Goal: Task Accomplishment & Management: Manage account settings

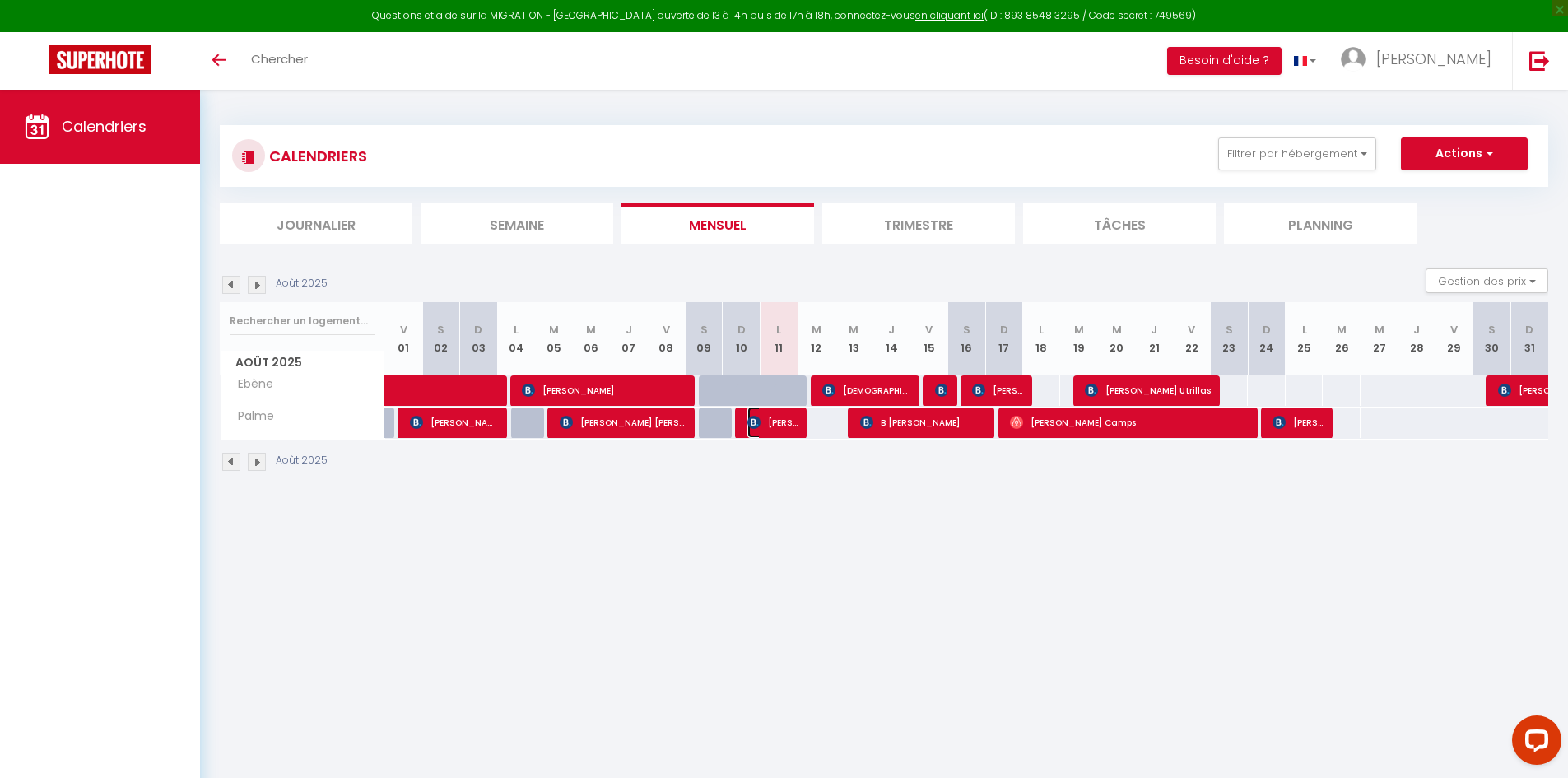
click at [791, 425] on span "[PERSON_NAME]" at bounding box center [772, 422] width 50 height 31
select select "OK"
select select "KO"
select select "1"
select select "0"
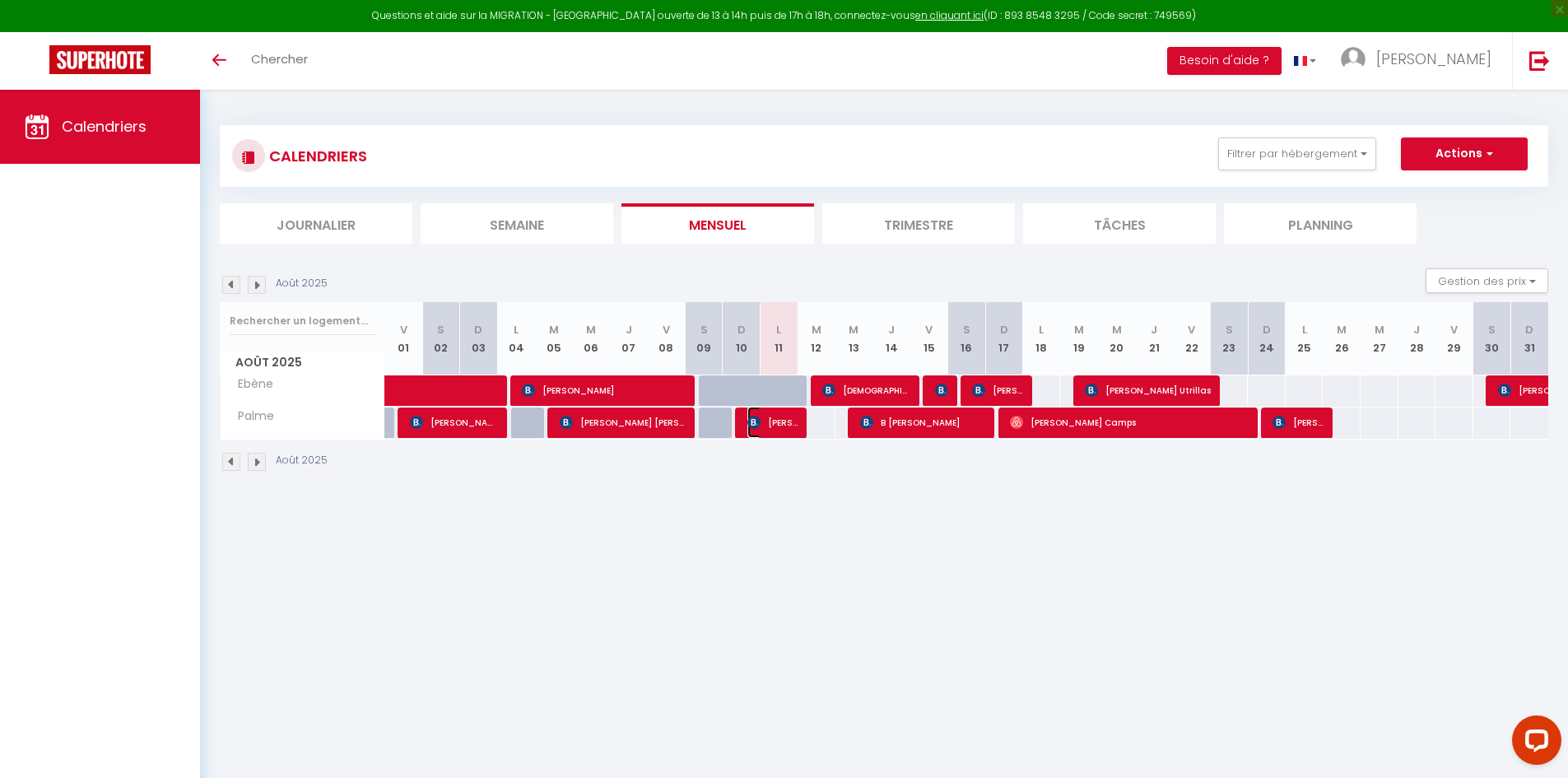
select select "1"
select select
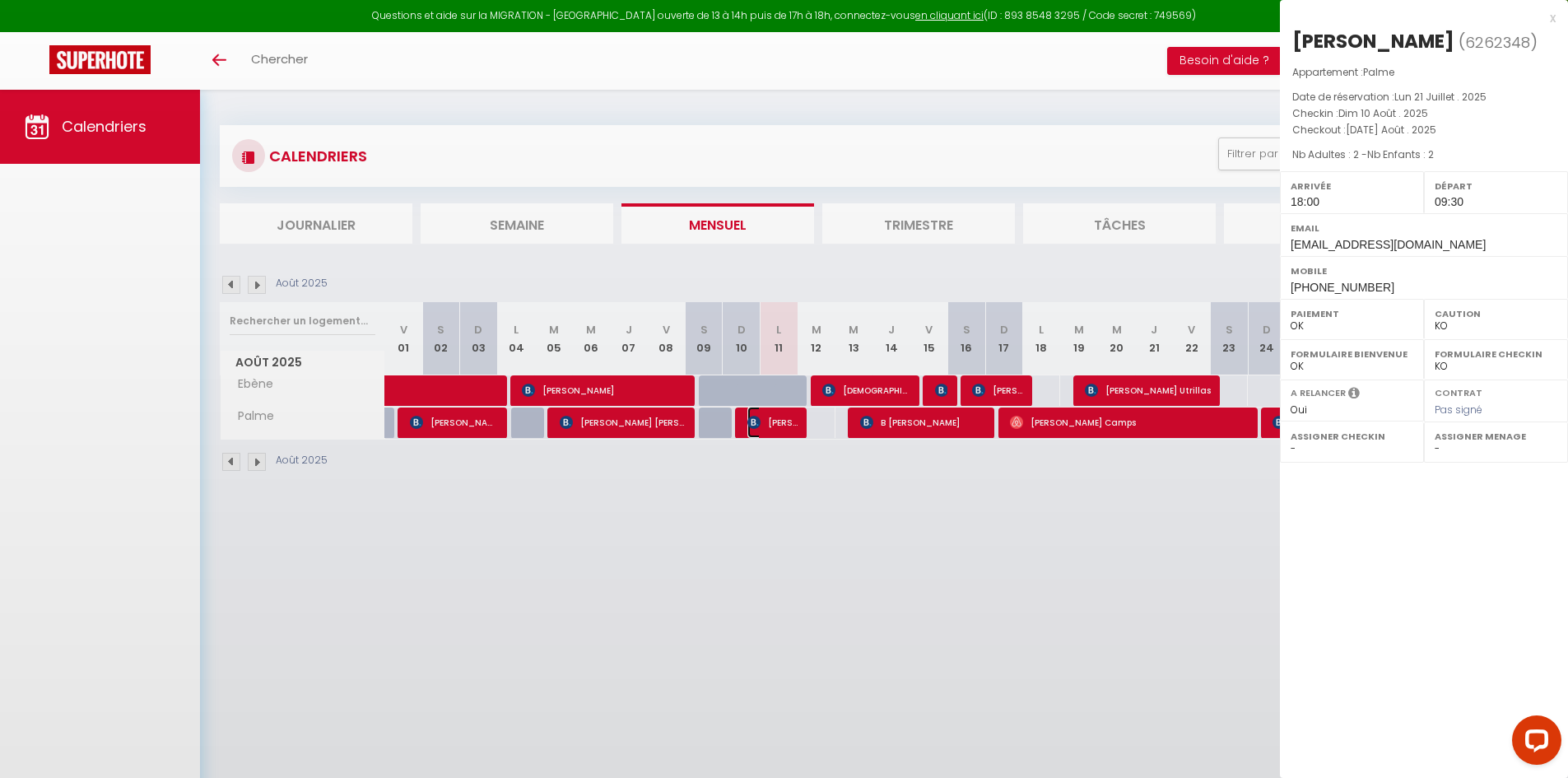
select select "36397"
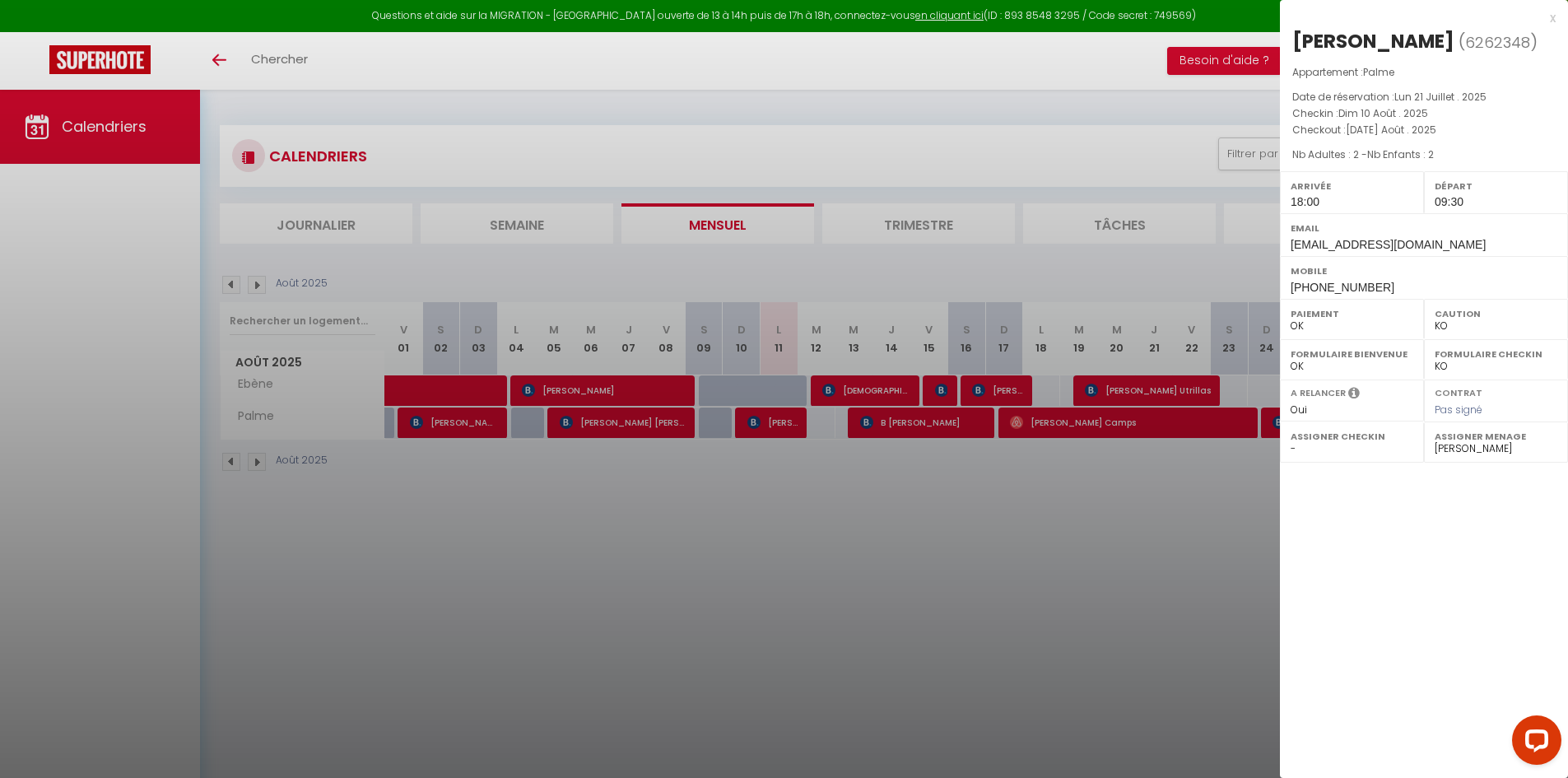
click at [860, 500] on div at bounding box center [784, 389] width 1568 height 778
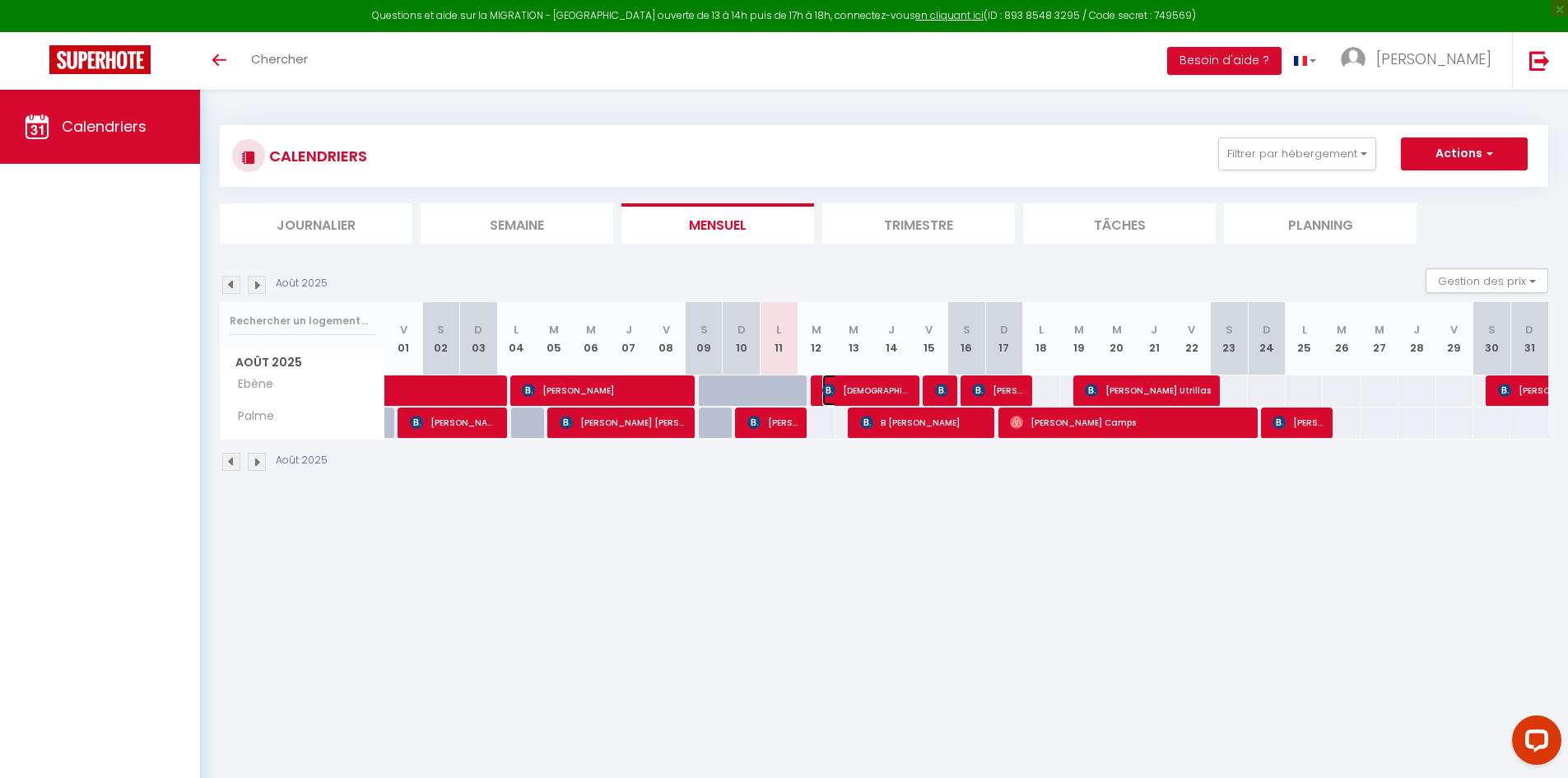
click at [872, 389] on span "[DEMOGRAPHIC_DATA][PERSON_NAME]" at bounding box center [866, 389] width 88 height 31
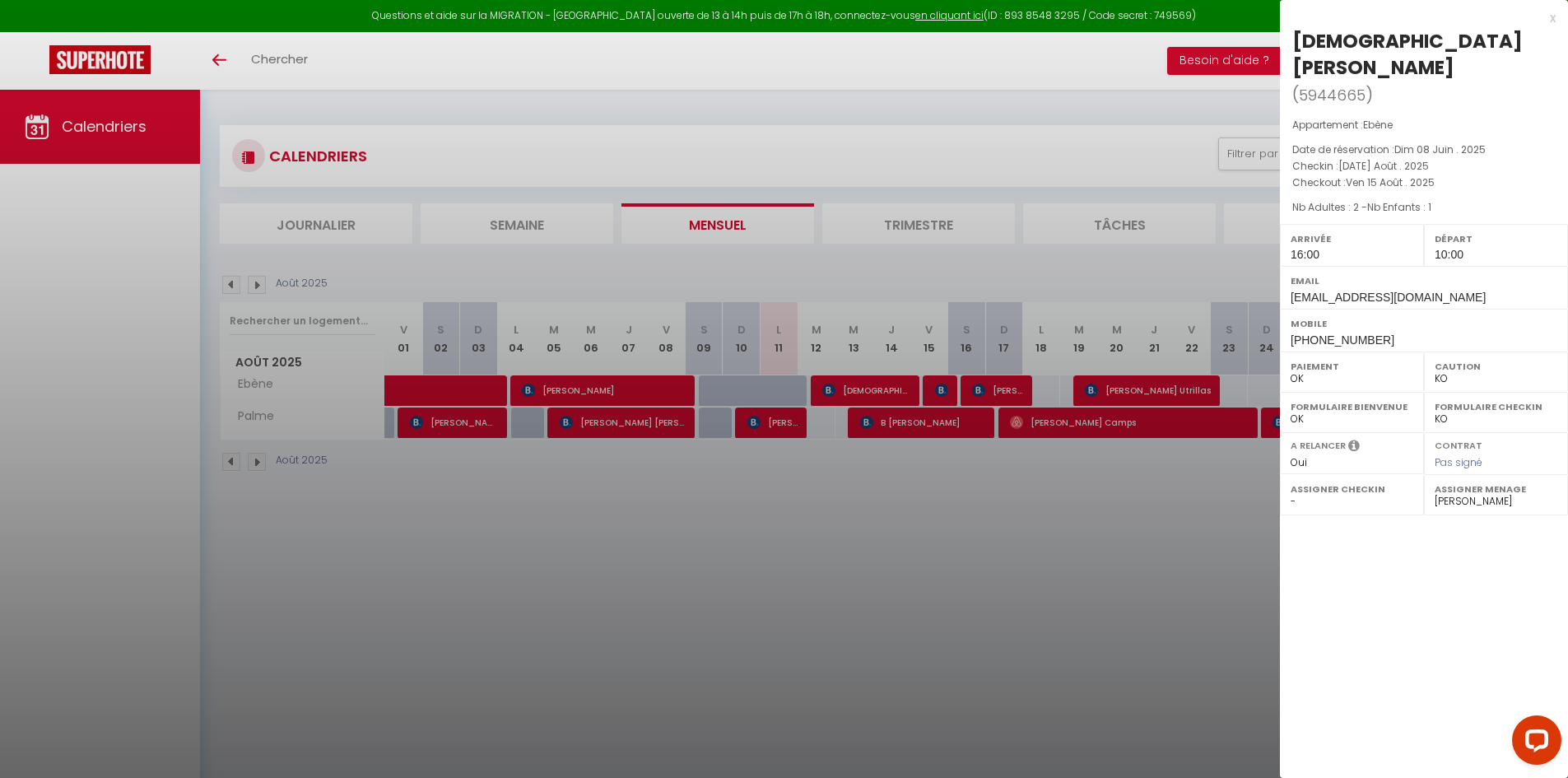
click at [905, 553] on div at bounding box center [784, 389] width 1568 height 778
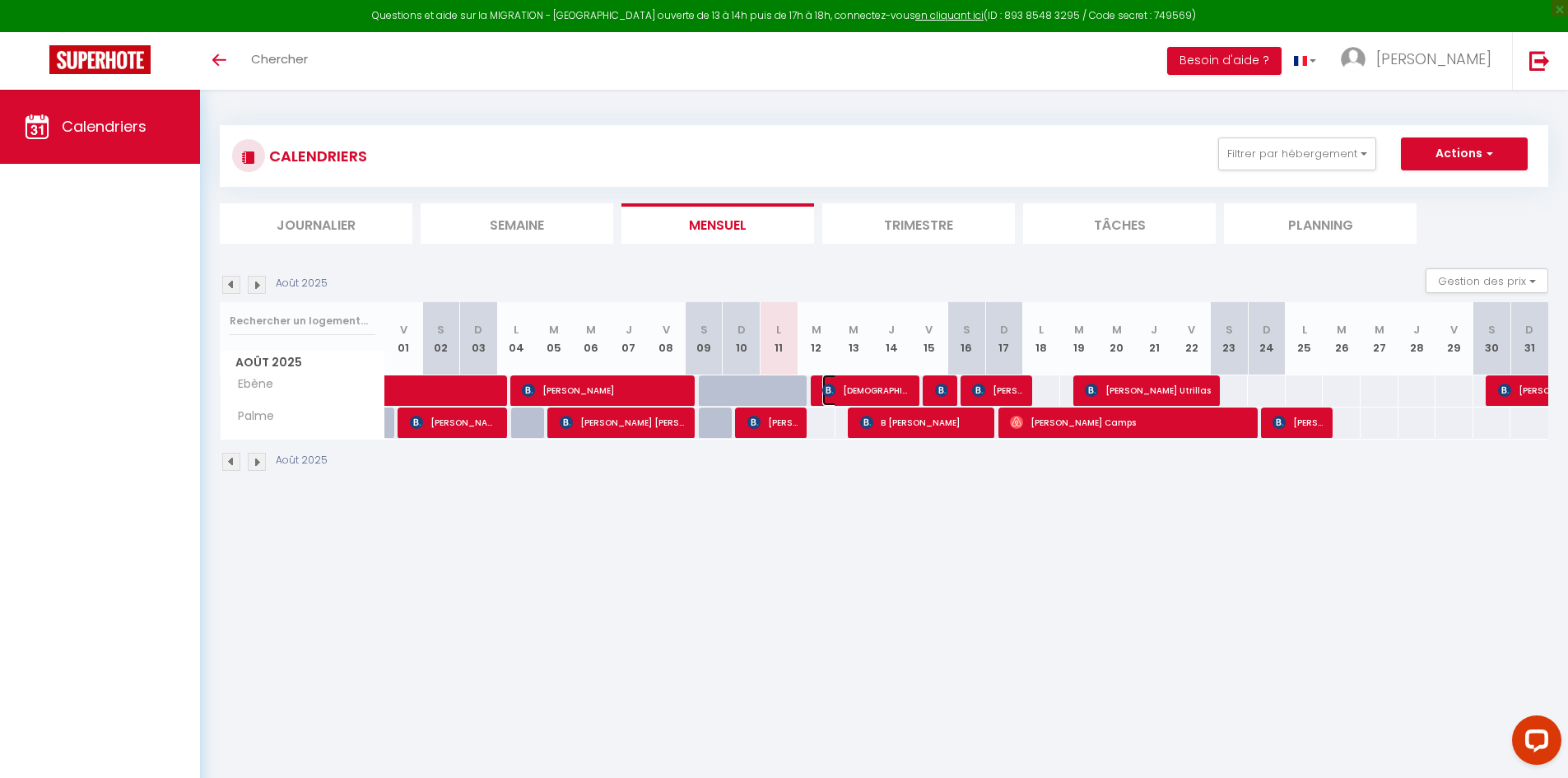
click at [890, 375] on span "[DEMOGRAPHIC_DATA][PERSON_NAME]" at bounding box center [866, 389] width 88 height 31
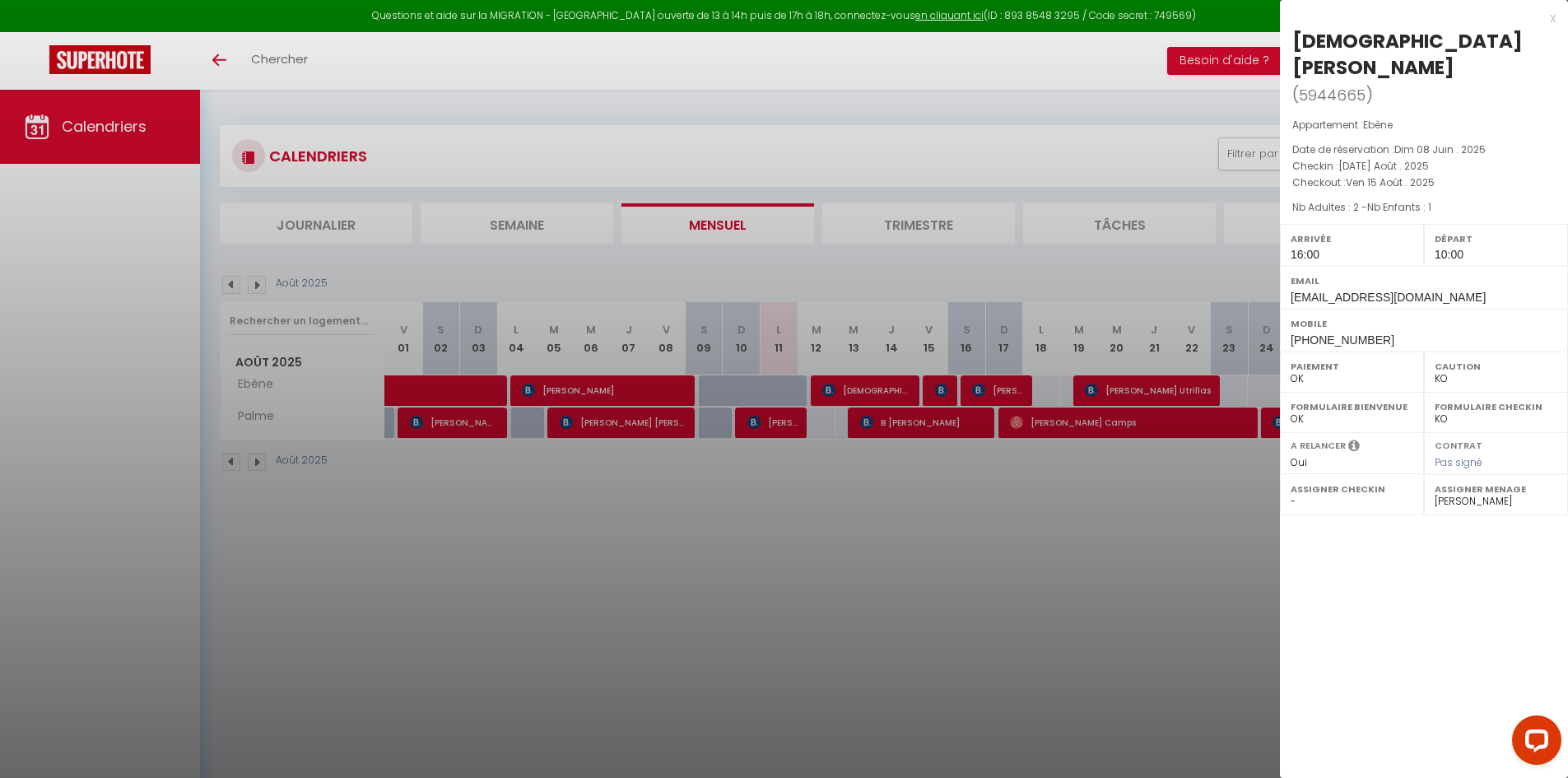
click at [969, 513] on div at bounding box center [784, 389] width 1568 height 778
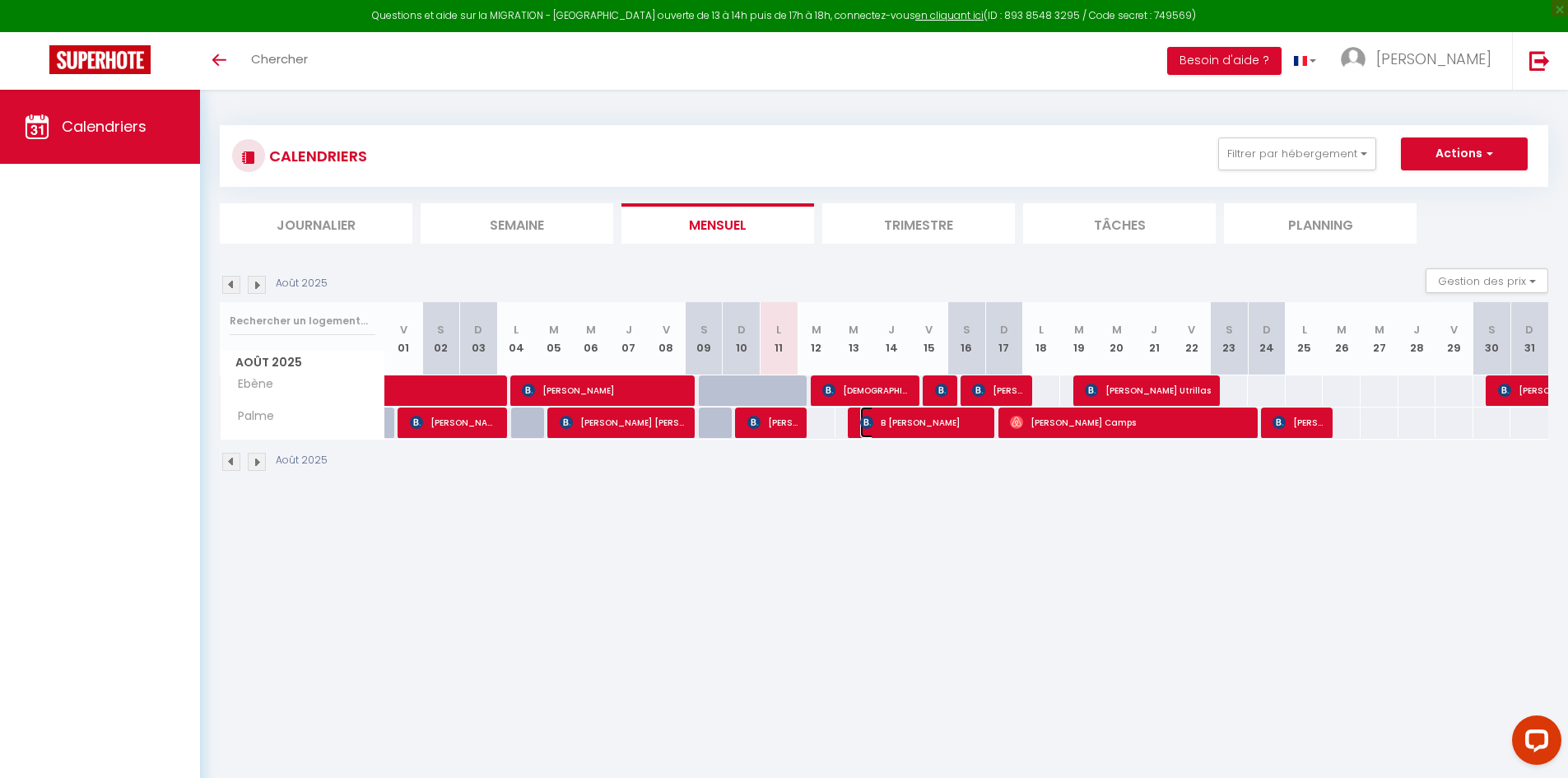
click at [965, 425] on span "B [PERSON_NAME]" at bounding box center [923, 422] width 126 height 31
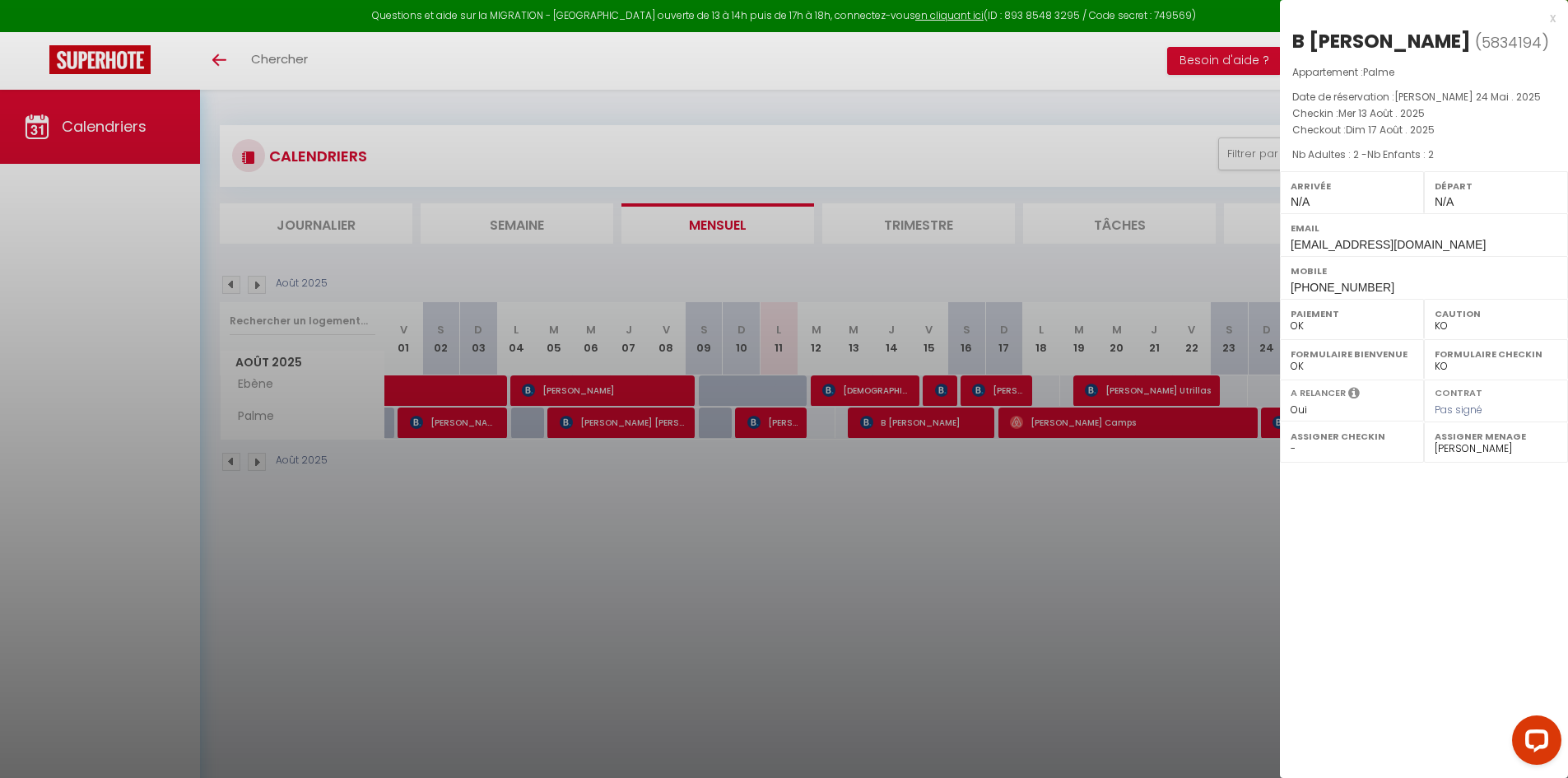
click at [943, 389] on div at bounding box center [784, 389] width 1568 height 778
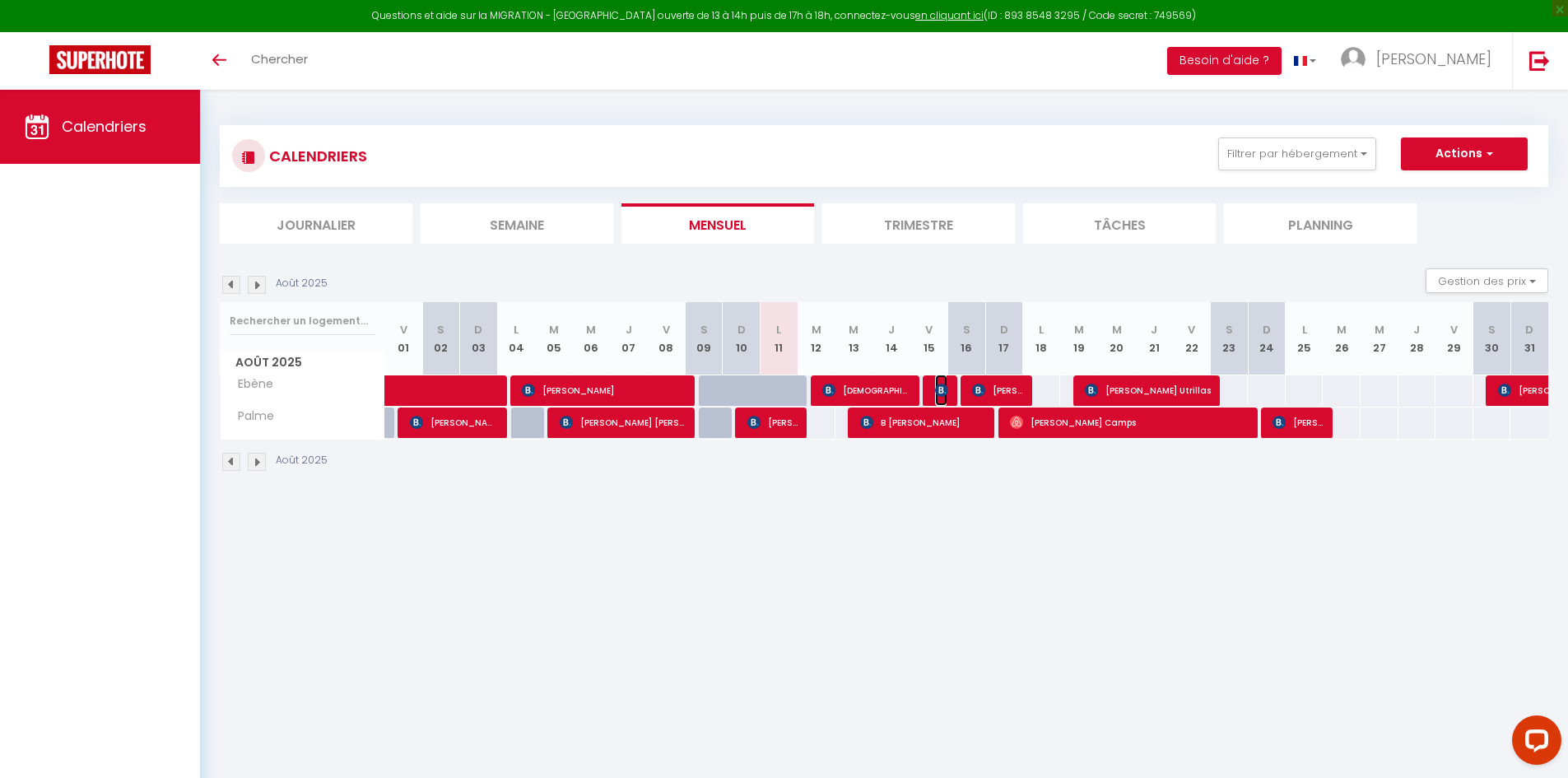
click at [943, 389] on img at bounding box center [942, 390] width 13 height 13
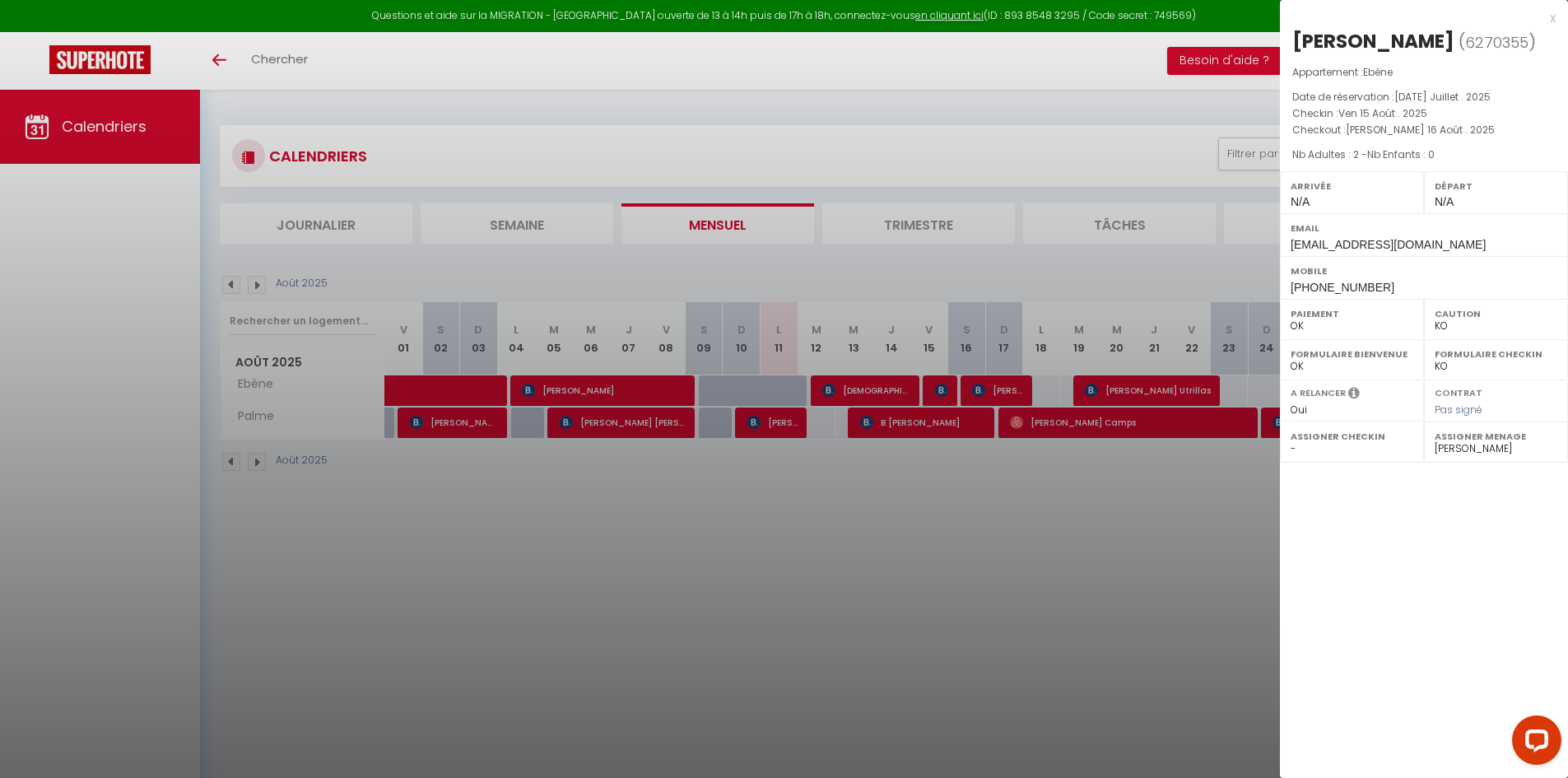
click at [1006, 384] on div at bounding box center [784, 389] width 1568 height 778
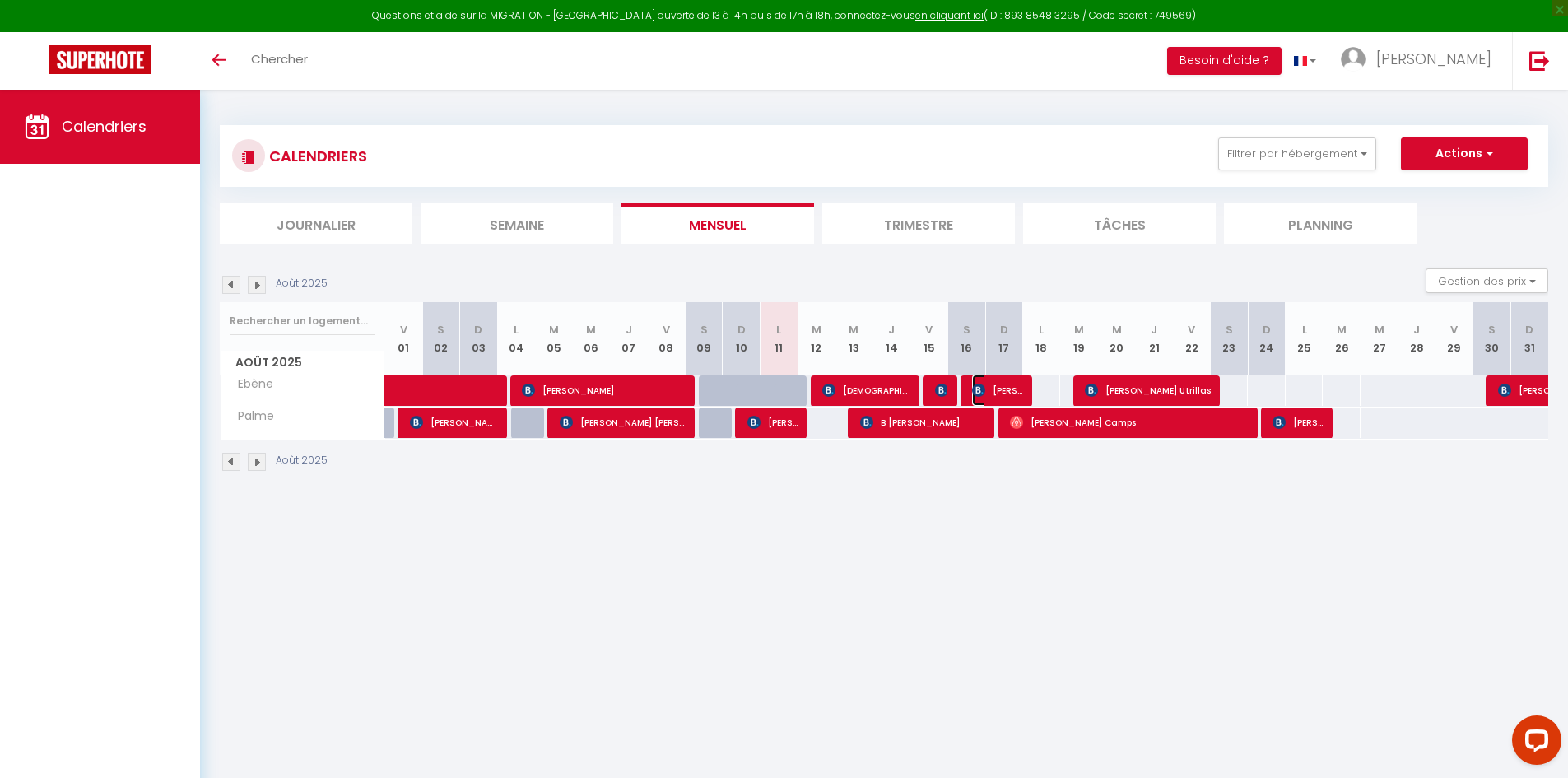
click at [1006, 384] on span "[PERSON_NAME]" at bounding box center [997, 389] width 50 height 31
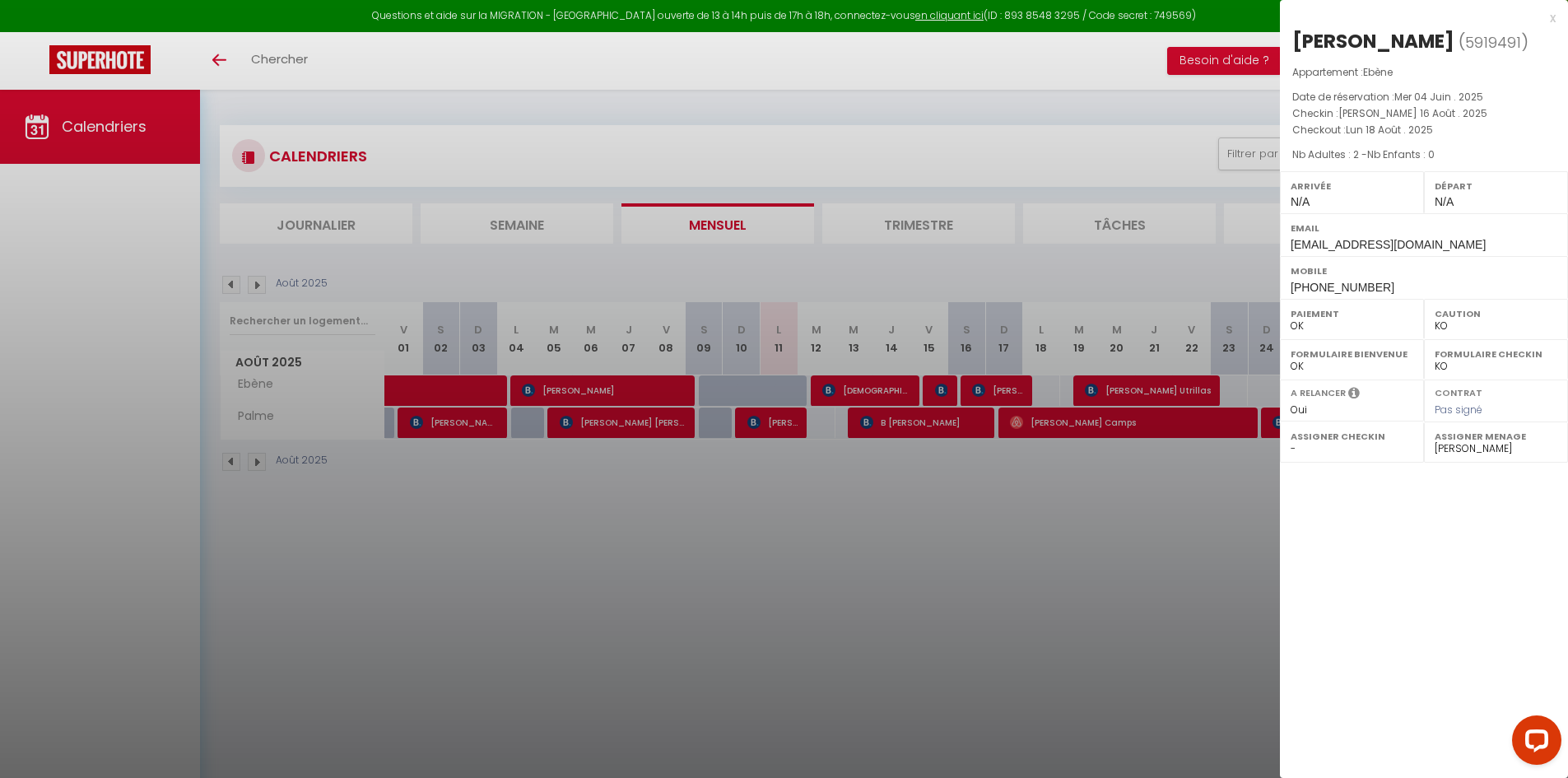
click at [955, 413] on div at bounding box center [784, 389] width 1568 height 778
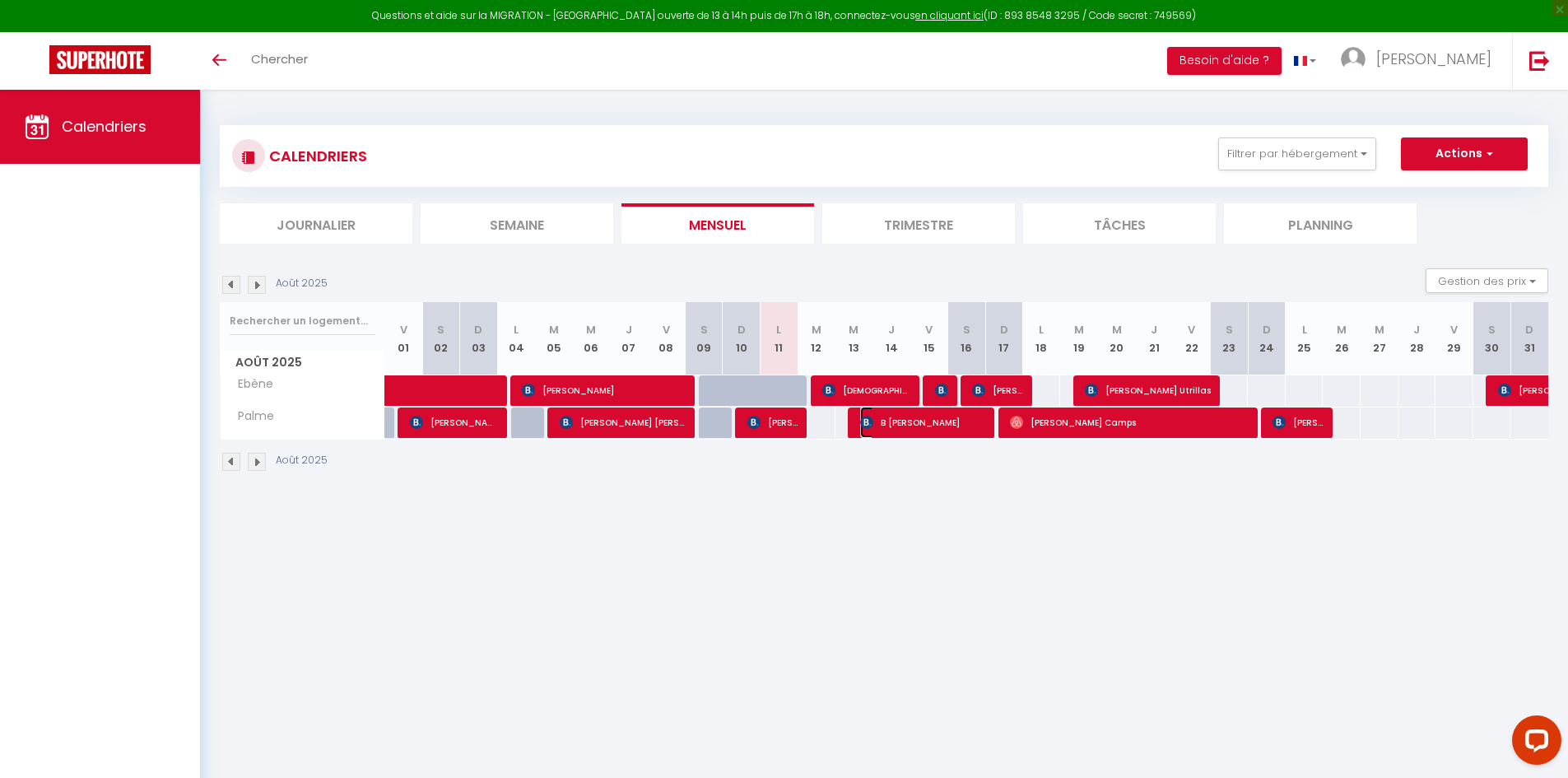
click at [955, 413] on span "B [PERSON_NAME]" at bounding box center [923, 422] width 126 height 31
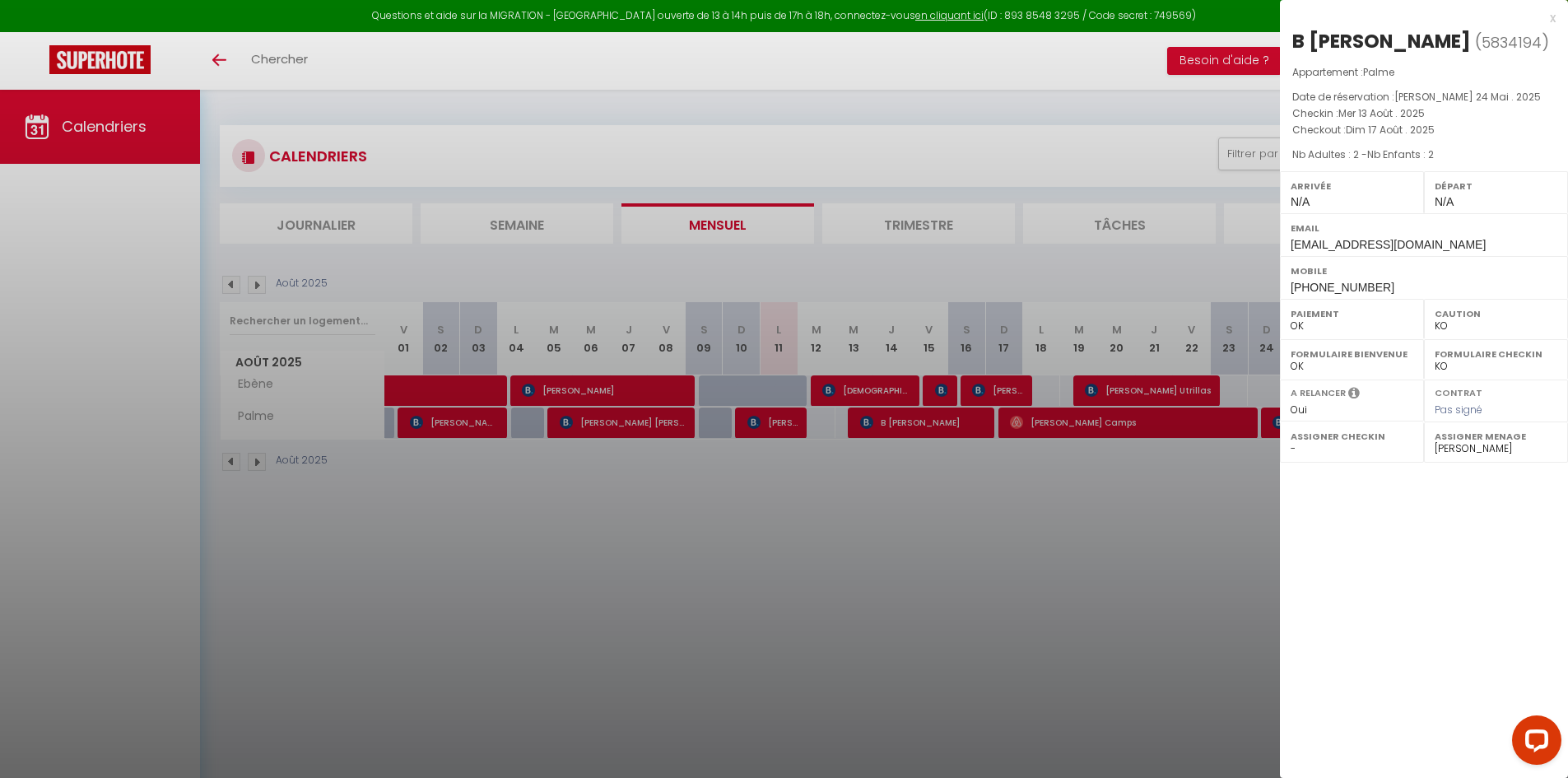
click at [991, 389] on div at bounding box center [784, 389] width 1568 height 778
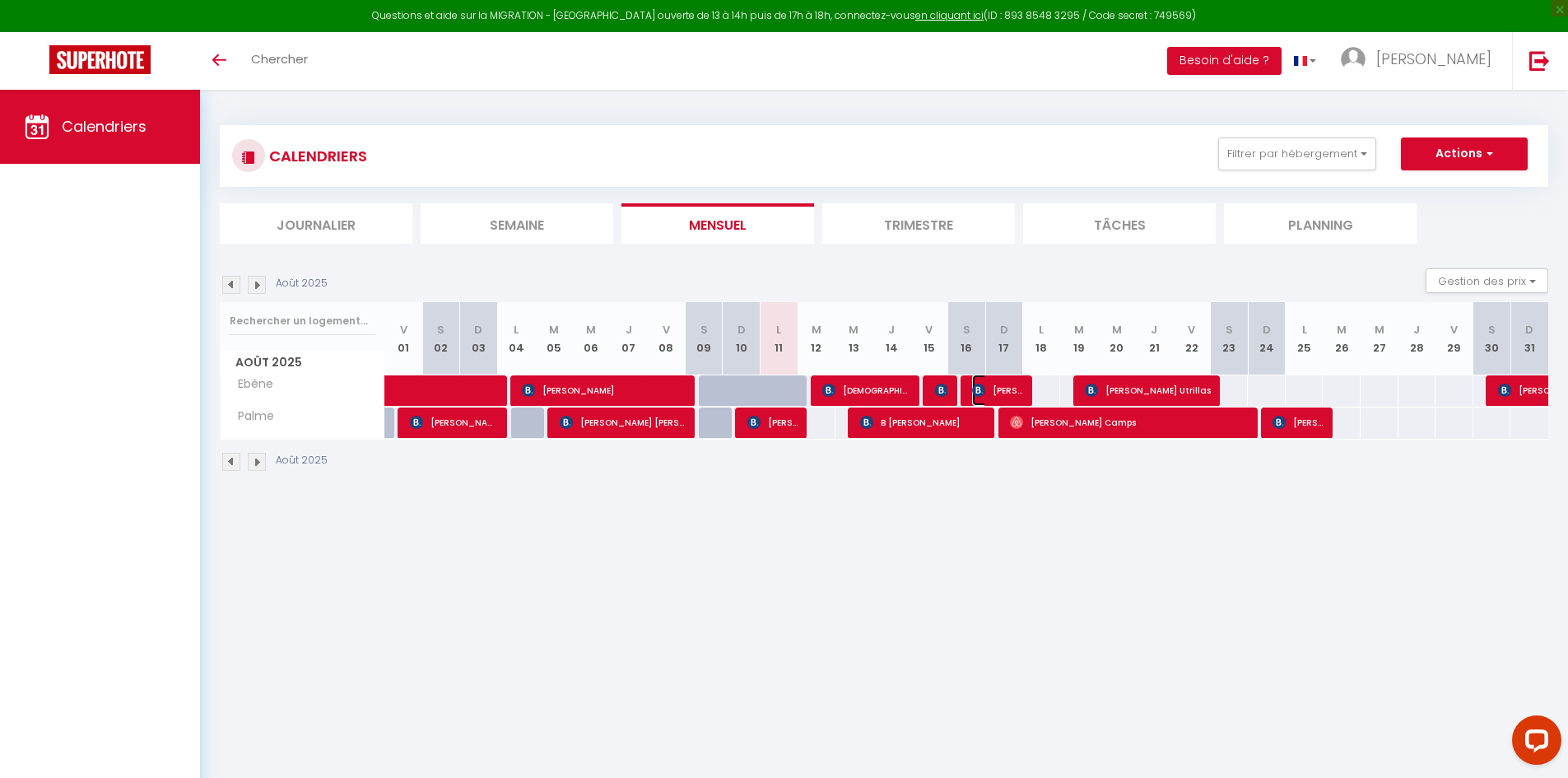
click at [991, 389] on span "[PERSON_NAME]" at bounding box center [997, 389] width 50 height 31
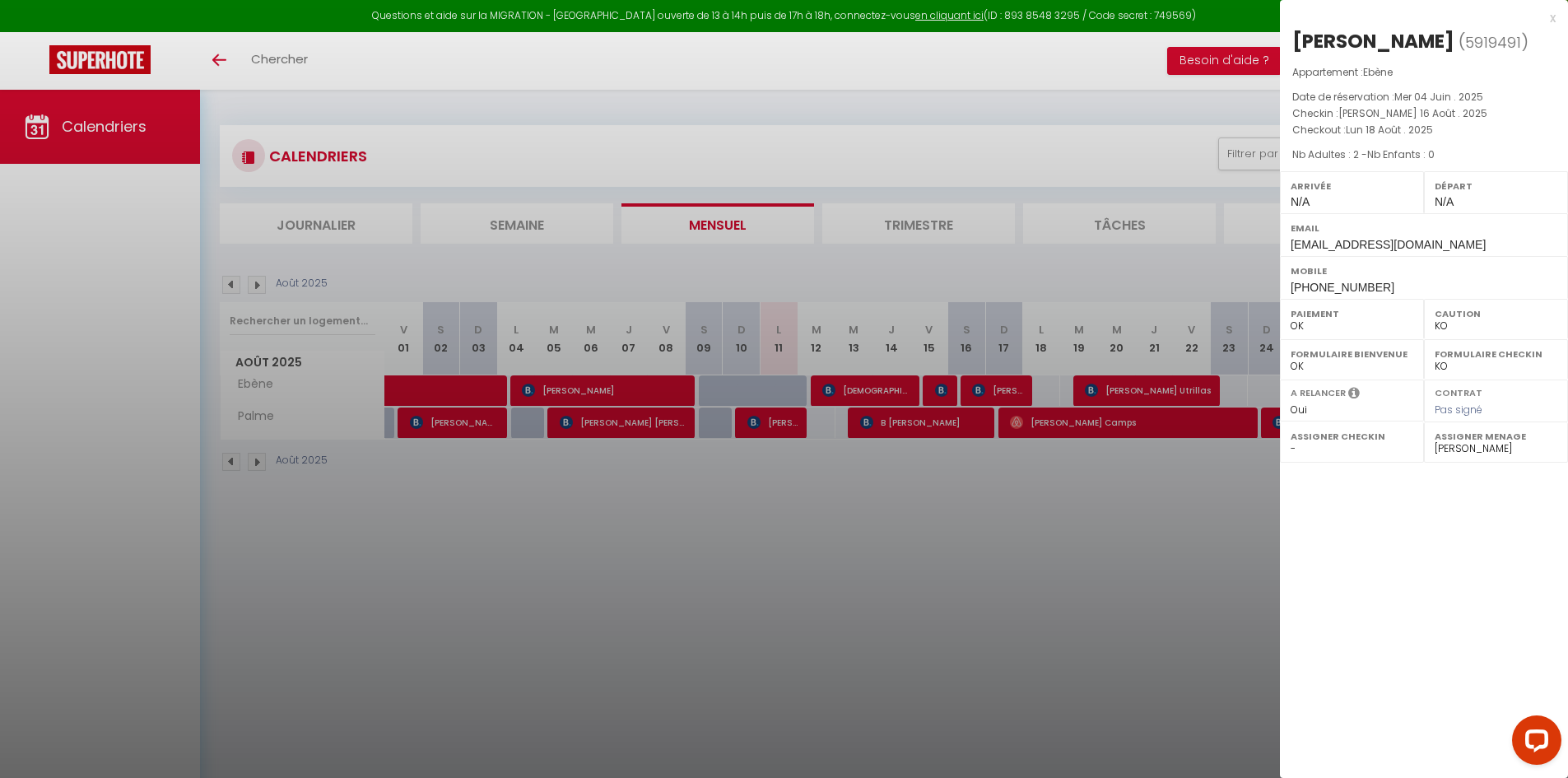
click at [1110, 380] on div at bounding box center [784, 389] width 1568 height 778
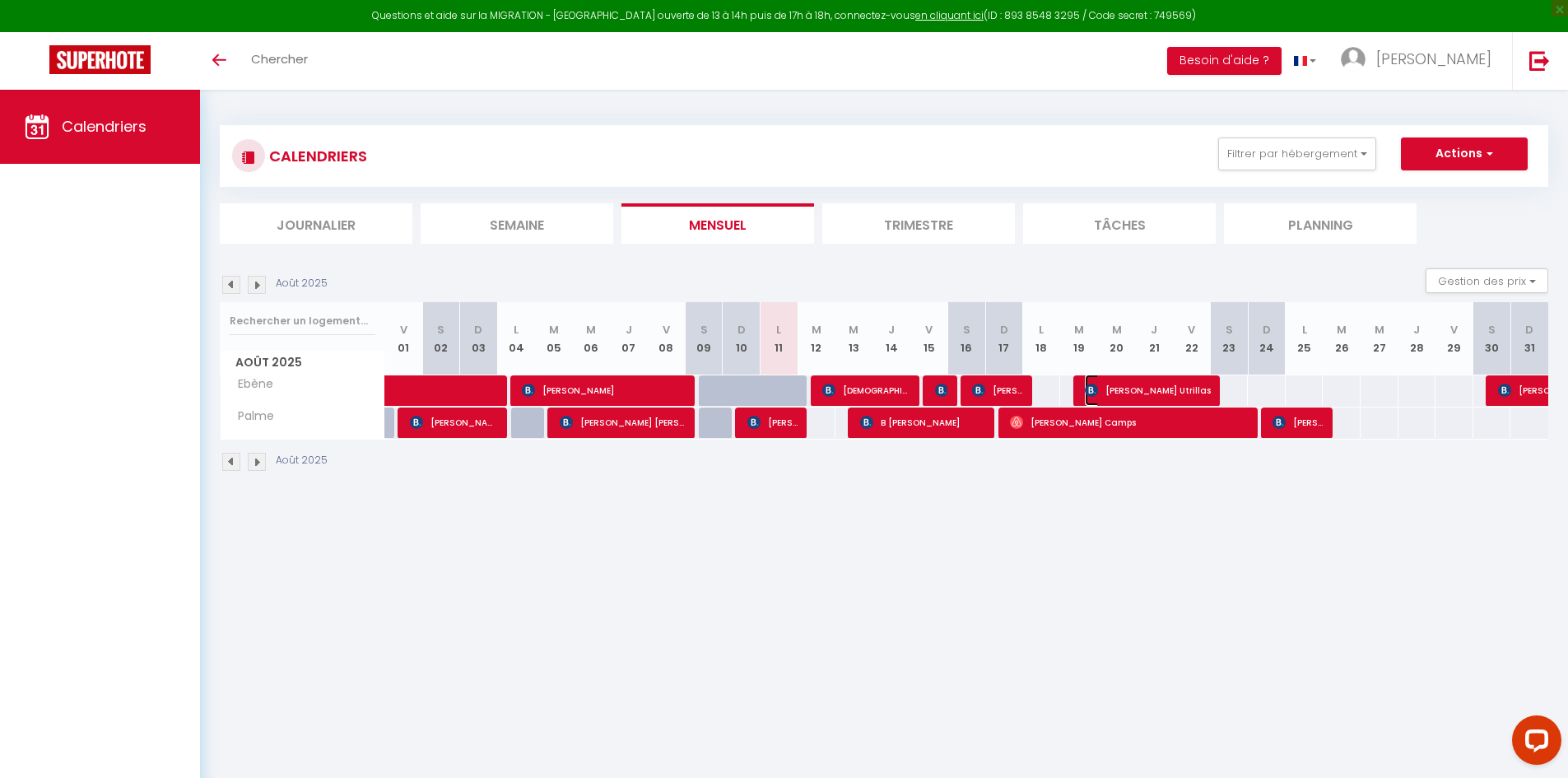
click at [1115, 388] on span "[PERSON_NAME] Utrillas" at bounding box center [1148, 389] width 126 height 31
select select "1"
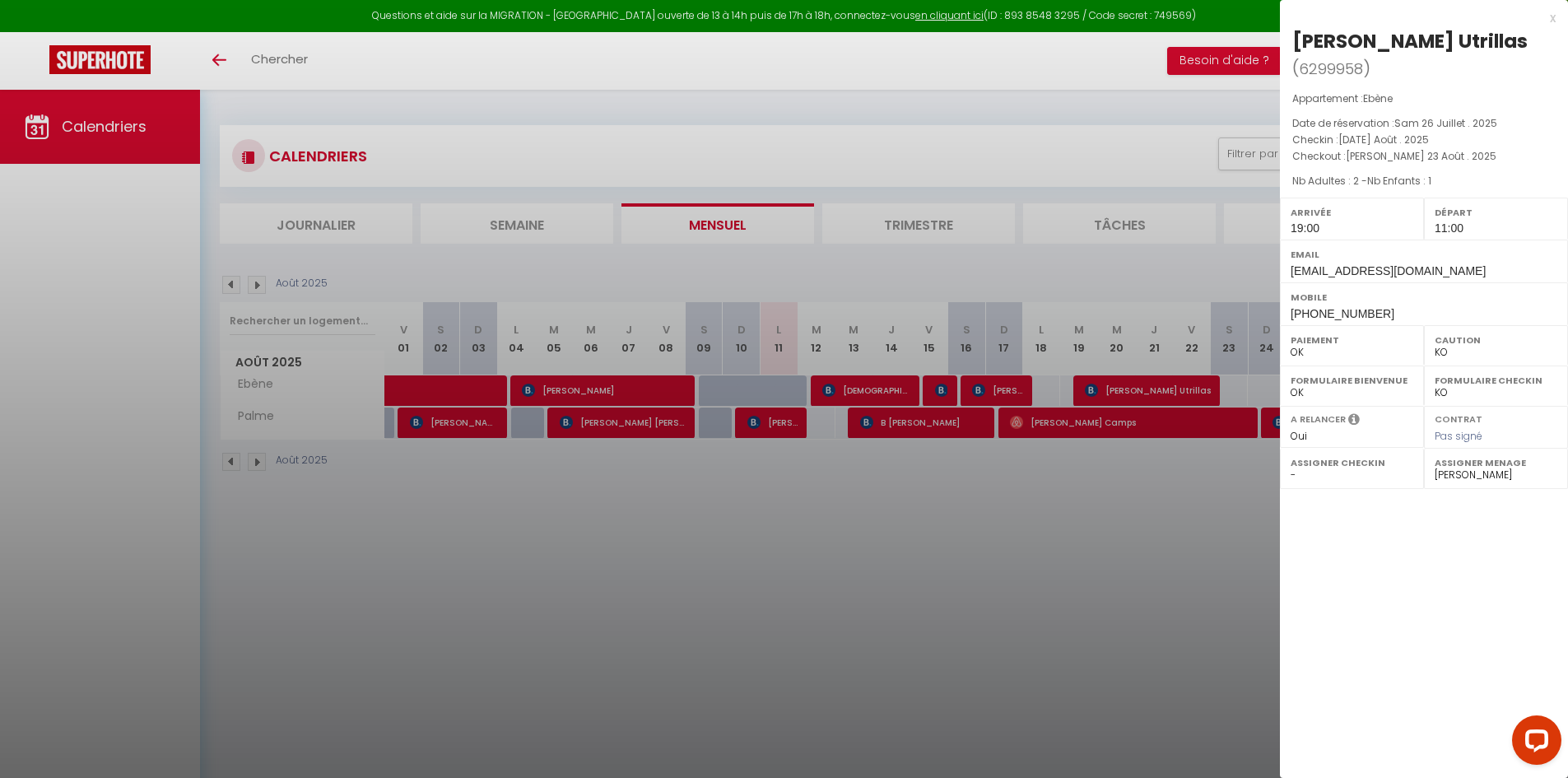
click at [1158, 464] on div at bounding box center [784, 389] width 1568 height 778
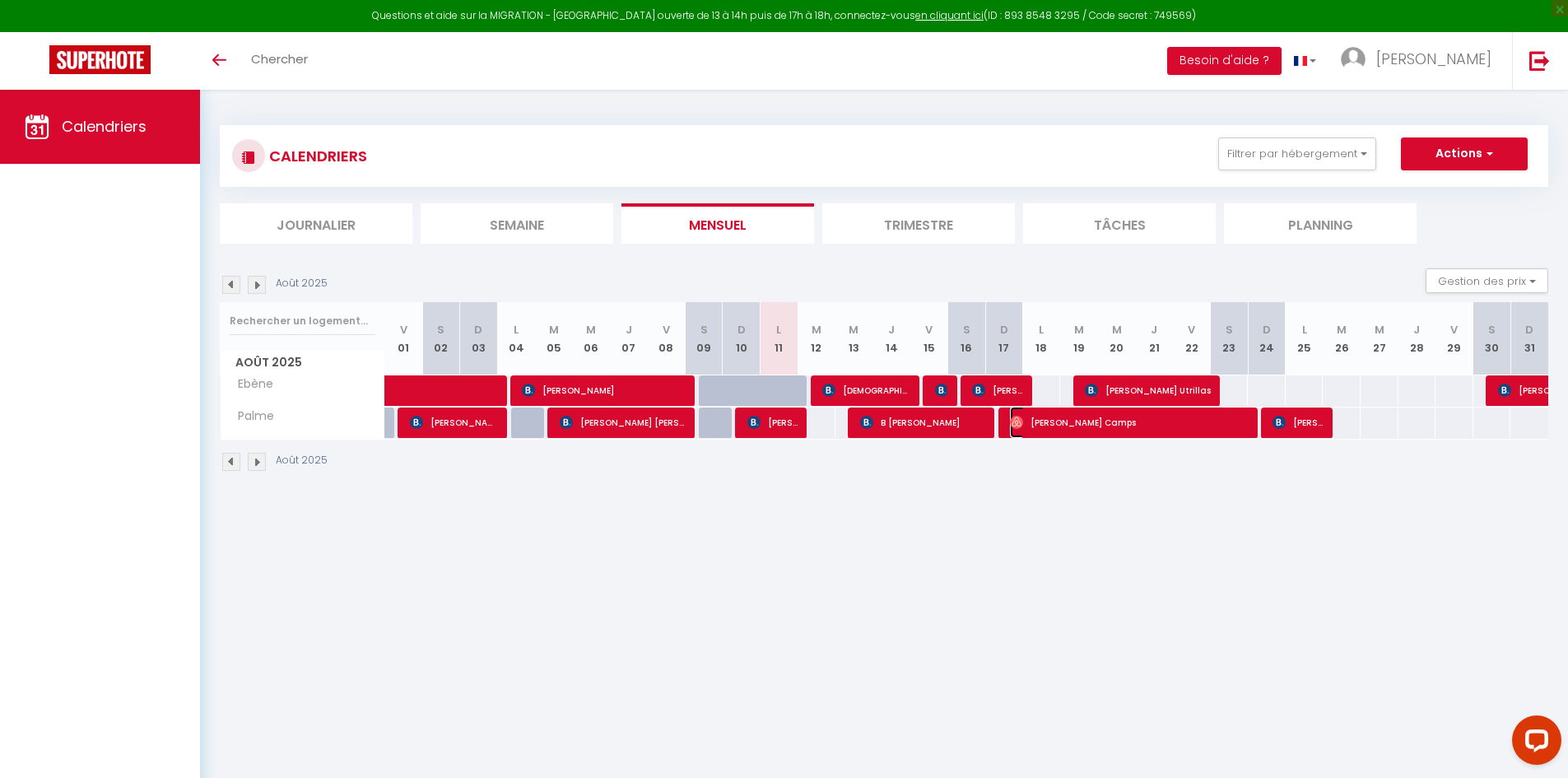
click at [1217, 423] on span "[PERSON_NAME] Camps" at bounding box center [1130, 422] width 239 height 31
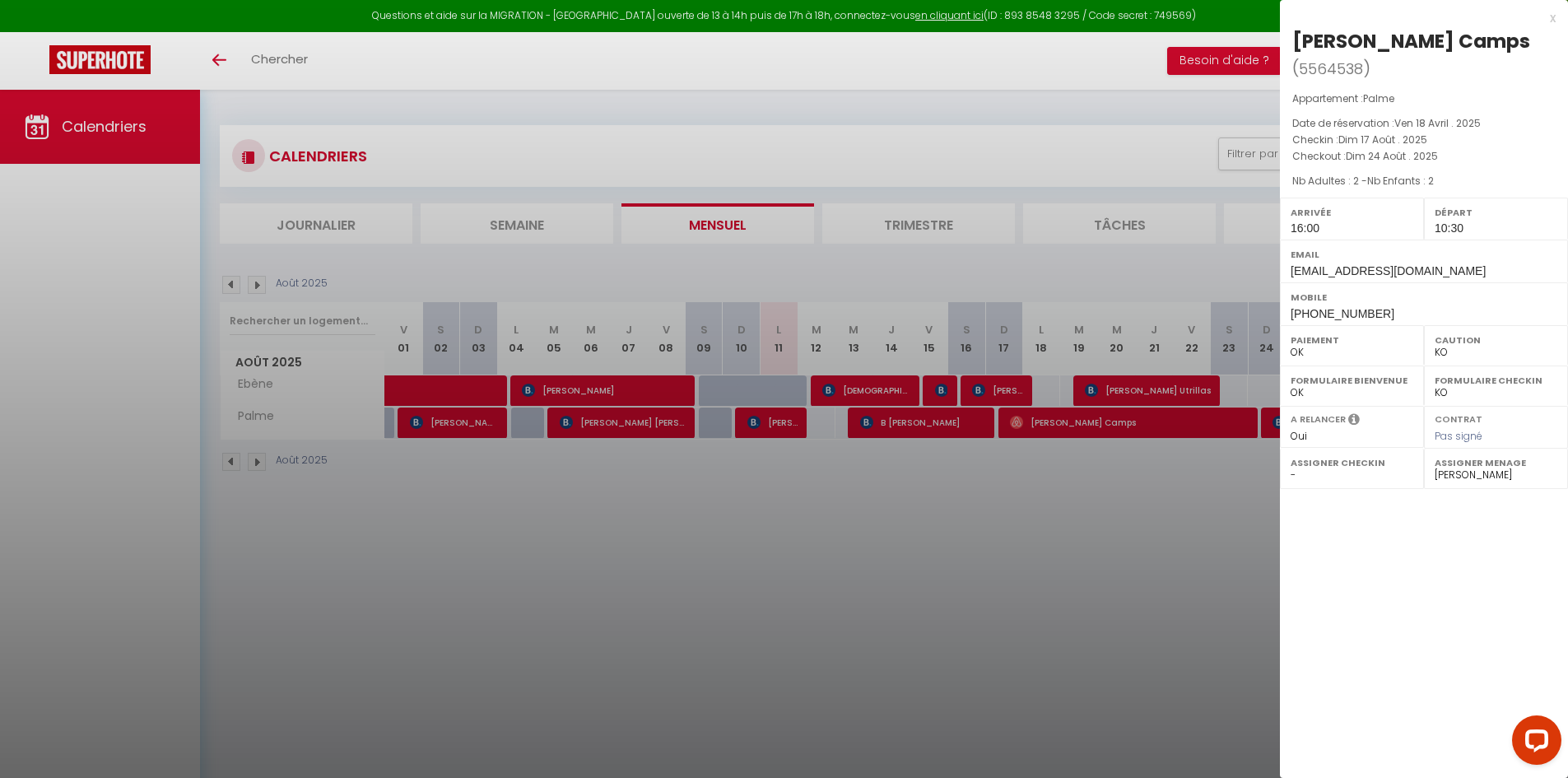
click at [1229, 471] on div at bounding box center [784, 389] width 1568 height 778
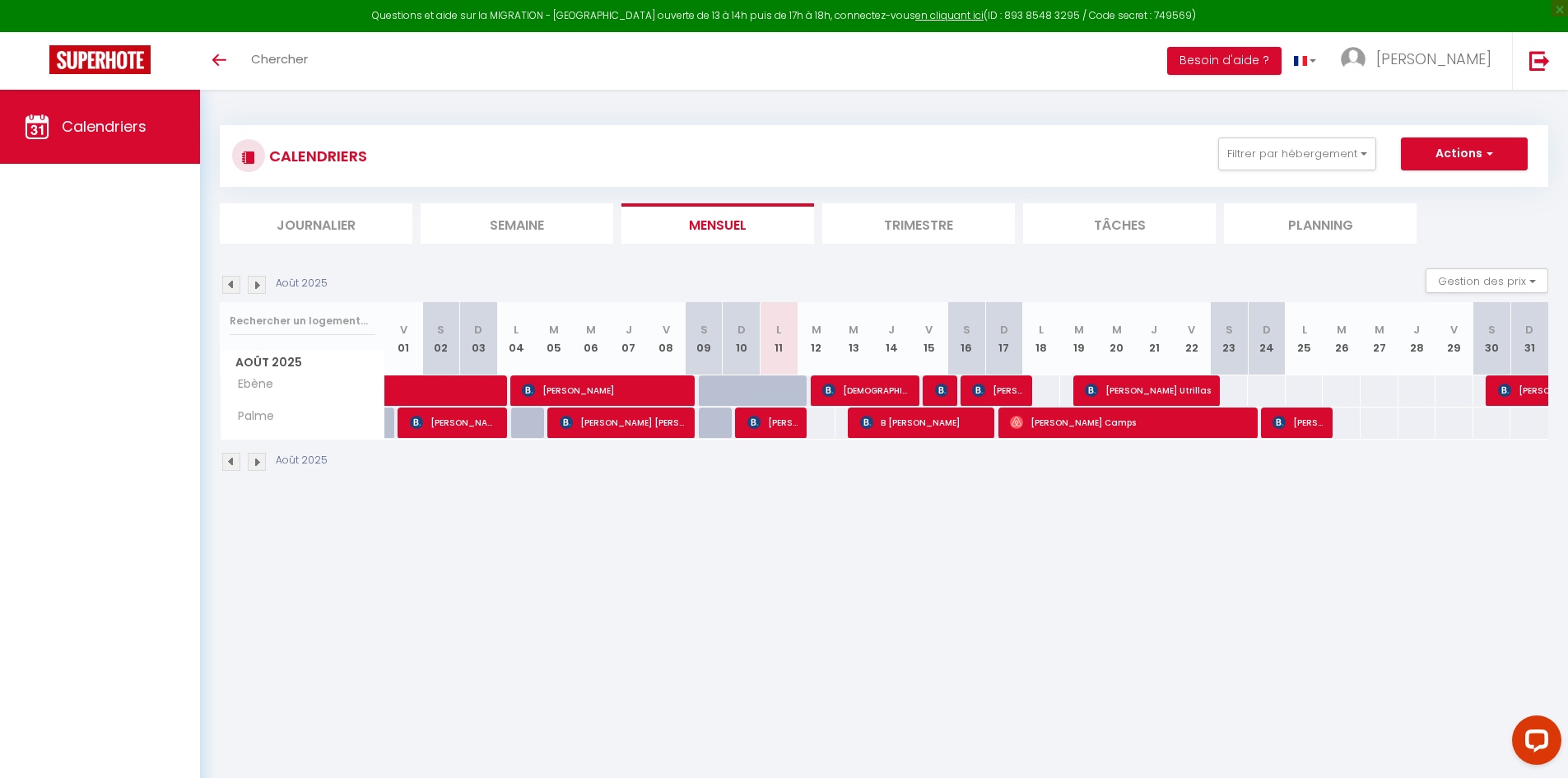
click at [1338, 390] on div "65" at bounding box center [1341, 390] width 39 height 30
click at [1301, 413] on span "[PERSON_NAME]" at bounding box center [1297, 422] width 50 height 31
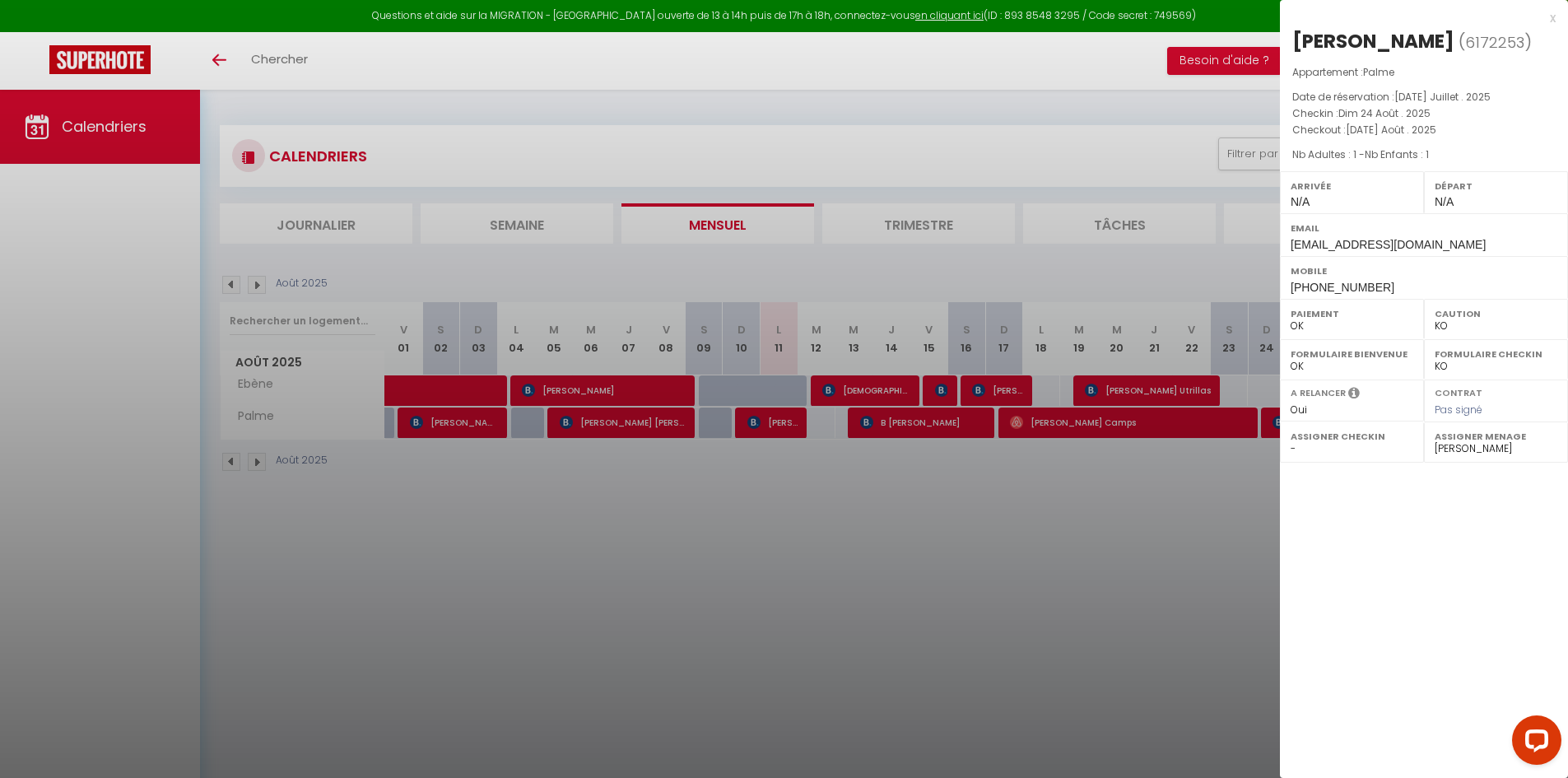
click at [939, 562] on div at bounding box center [784, 389] width 1568 height 778
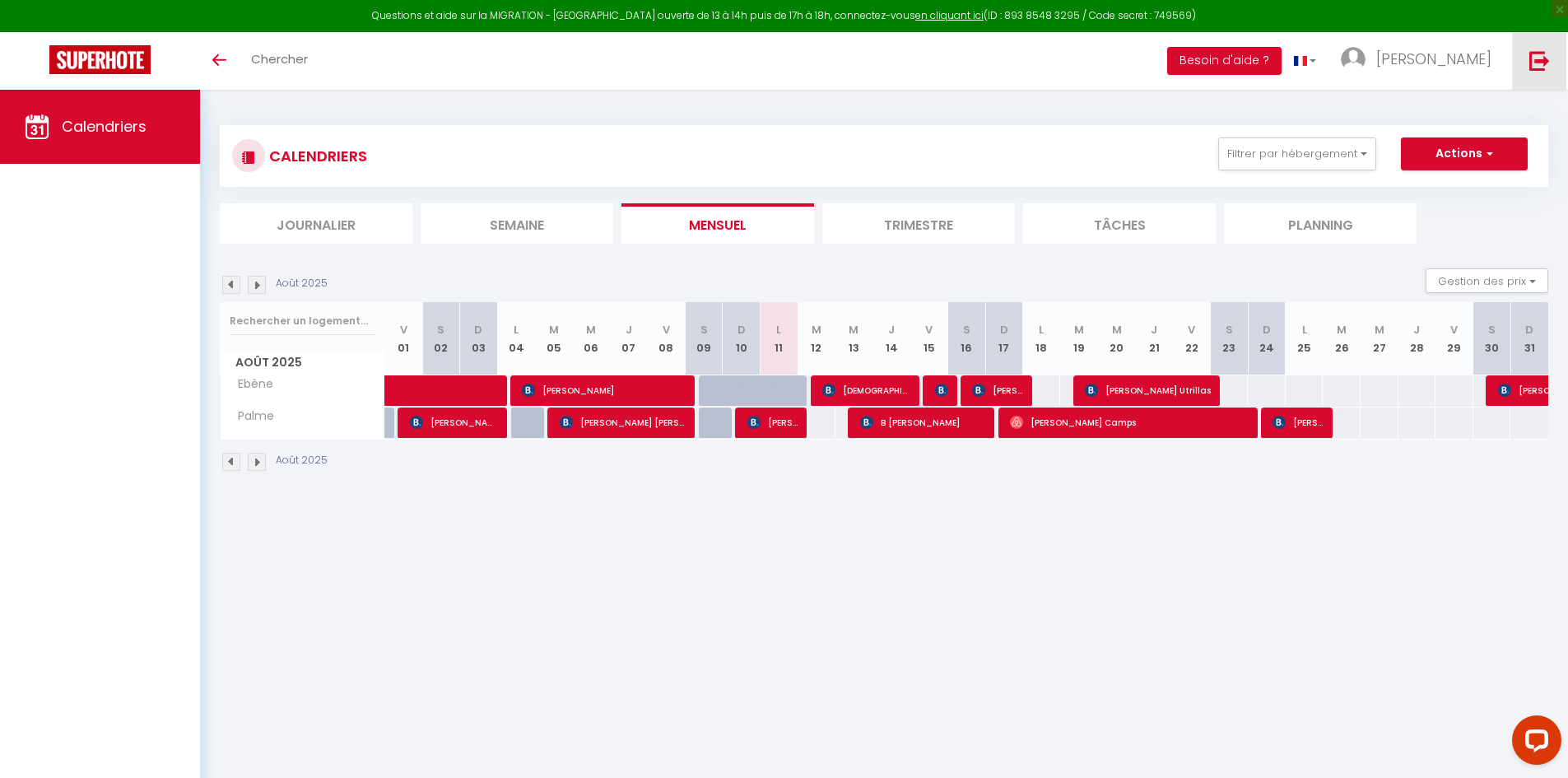
click at [1543, 63] on img at bounding box center [1540, 60] width 21 height 21
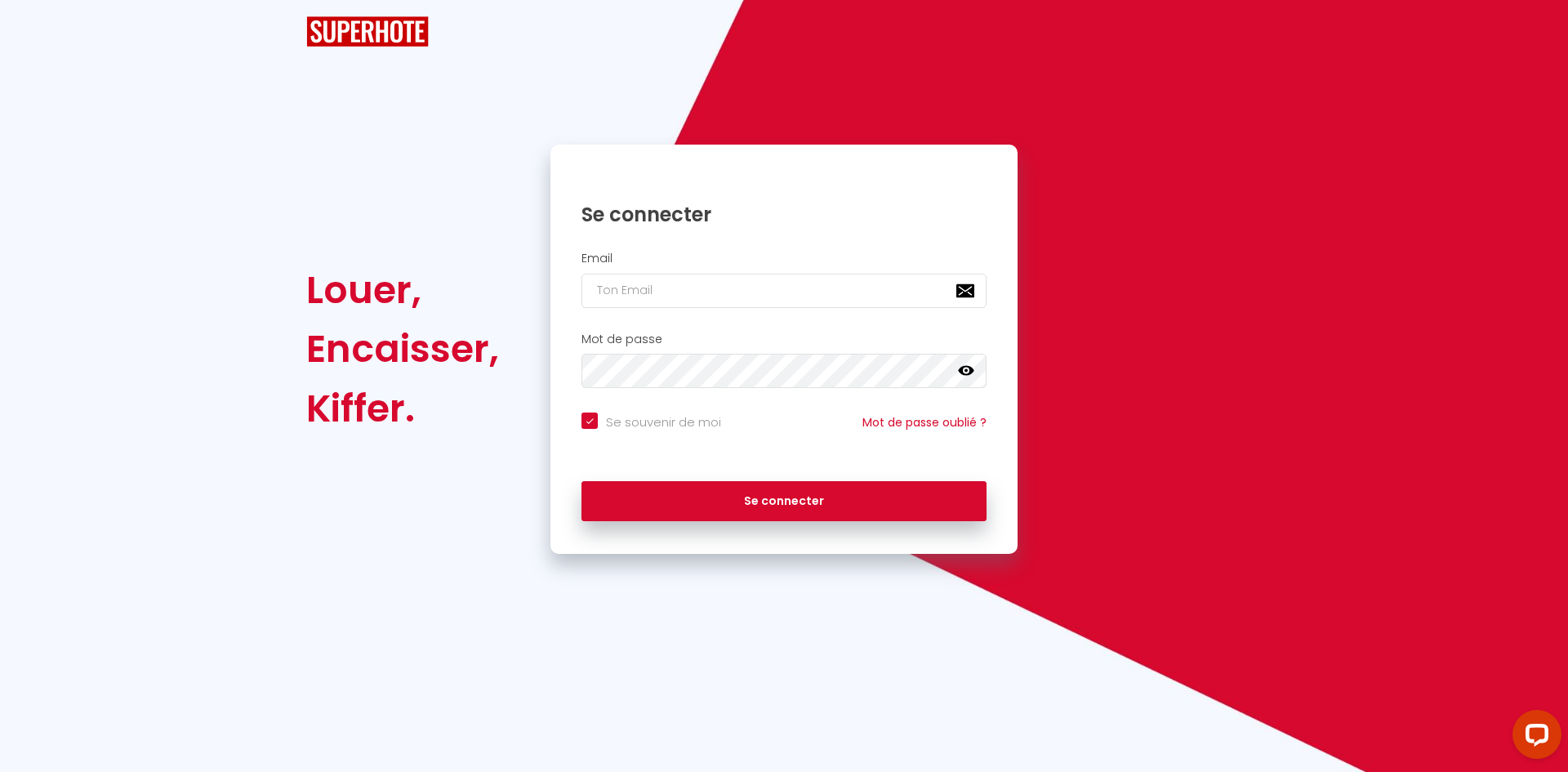
checkbox input "true"
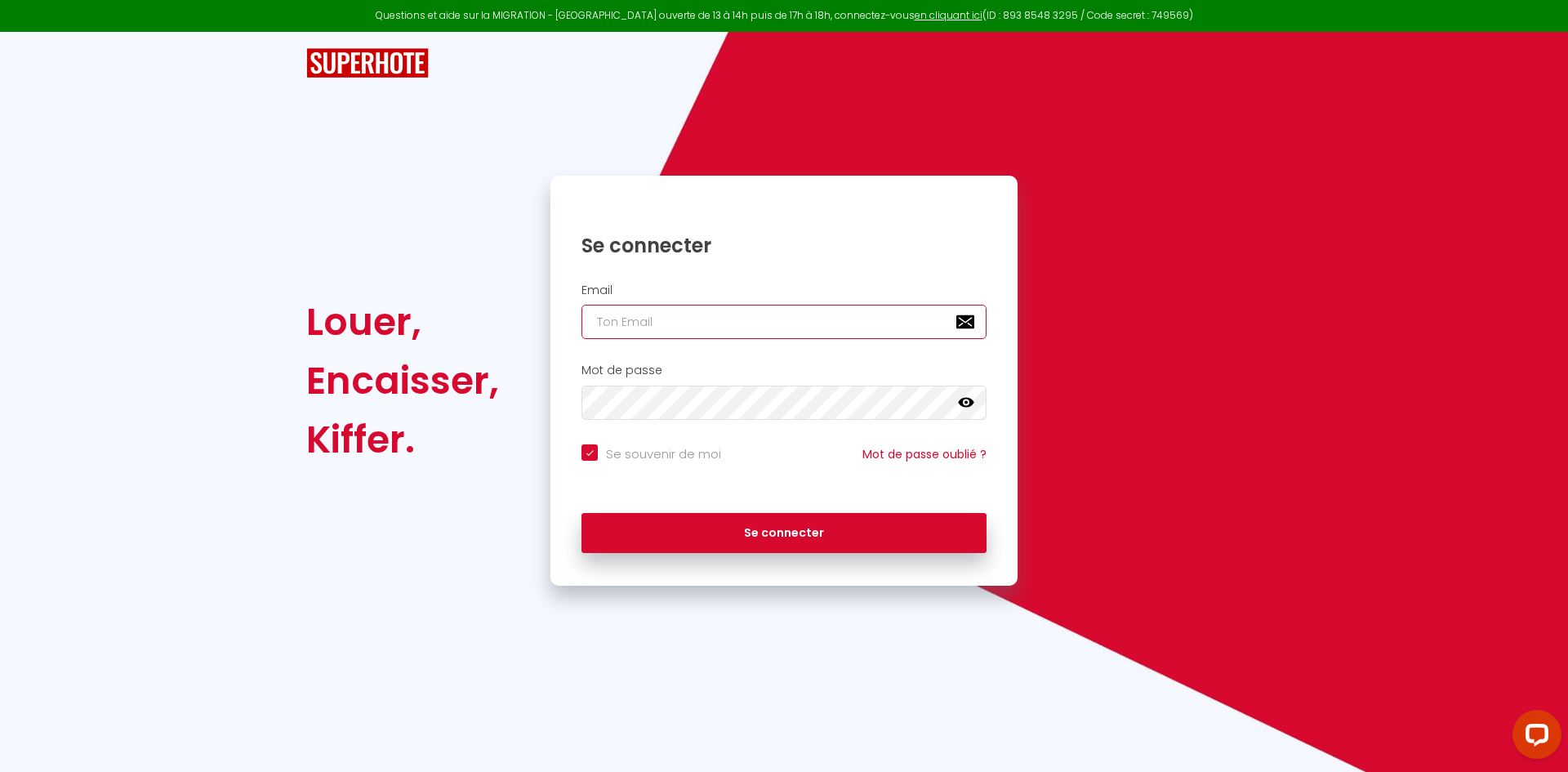
type input "[PERSON_NAME][EMAIL_ADDRESS][DOMAIN_NAME]"
checkbox input "true"
click at [842, 314] on input "[PERSON_NAME][EMAIL_ADDRESS][DOMAIN_NAME]" at bounding box center [784, 322] width 405 height 35
type input "[EMAIL_ADDRESS][DOMAIN_NAME]"
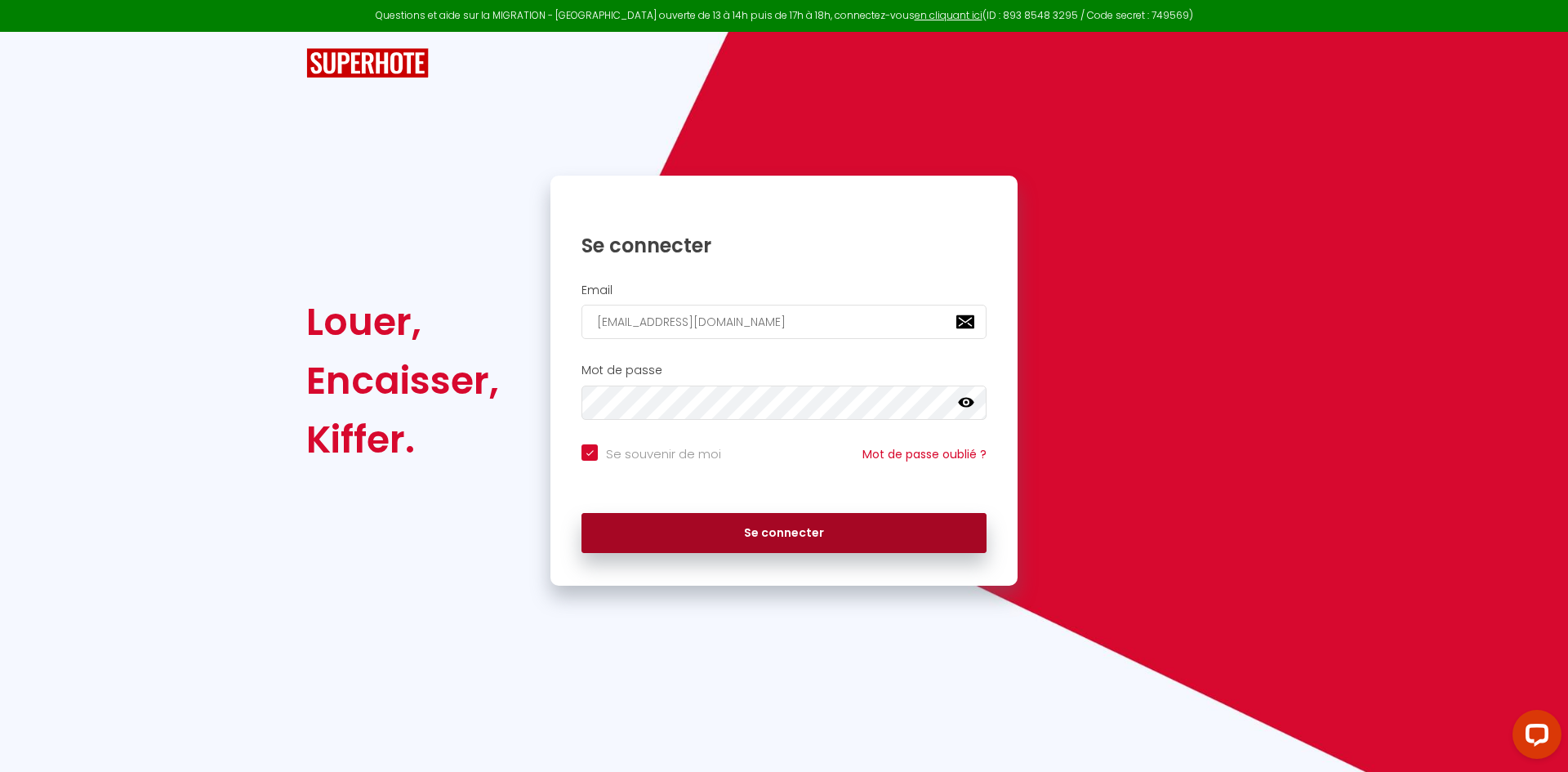
click at [767, 526] on button "Se connecter" at bounding box center [784, 533] width 405 height 41
checkbox input "true"
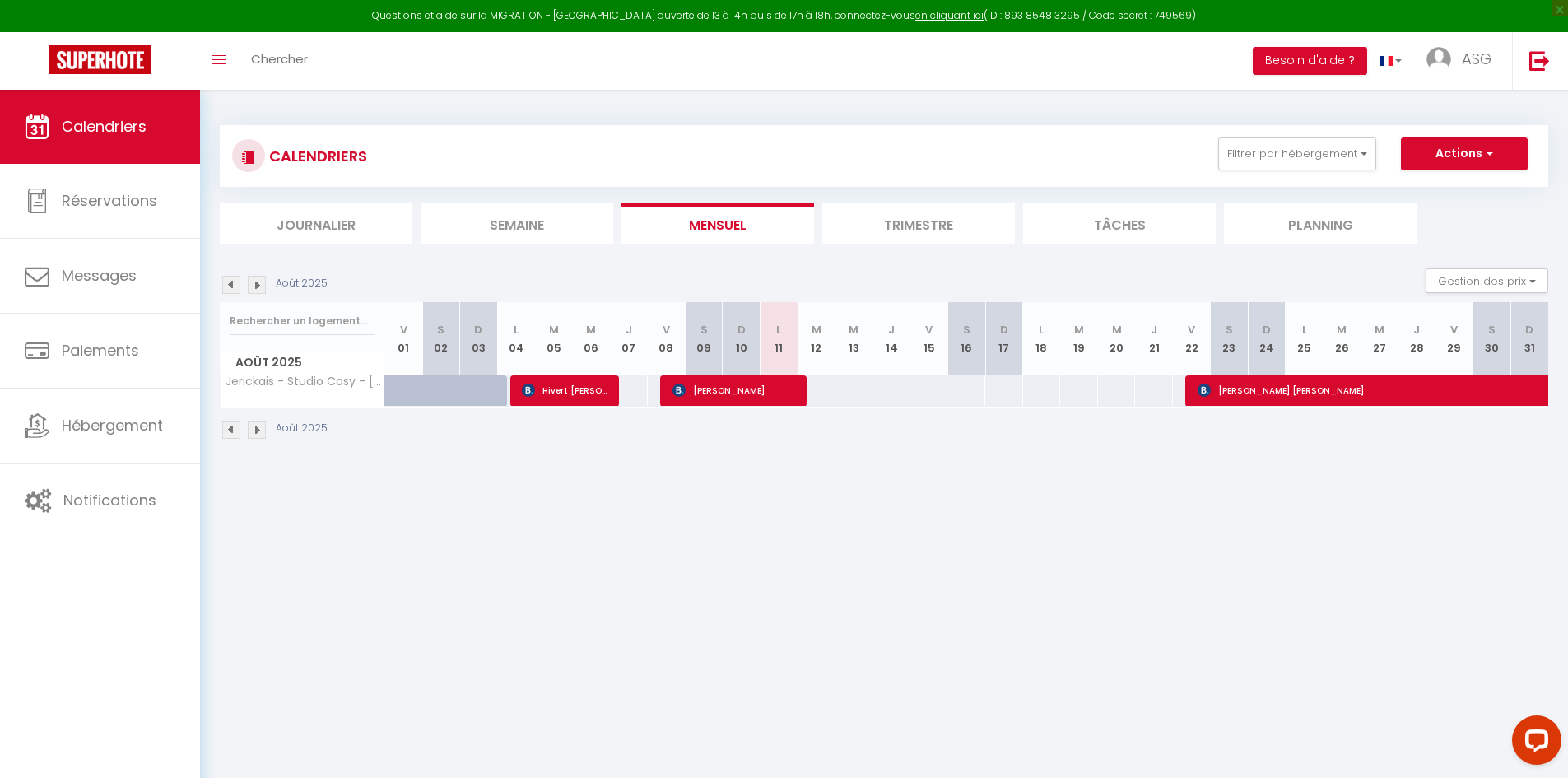
select select
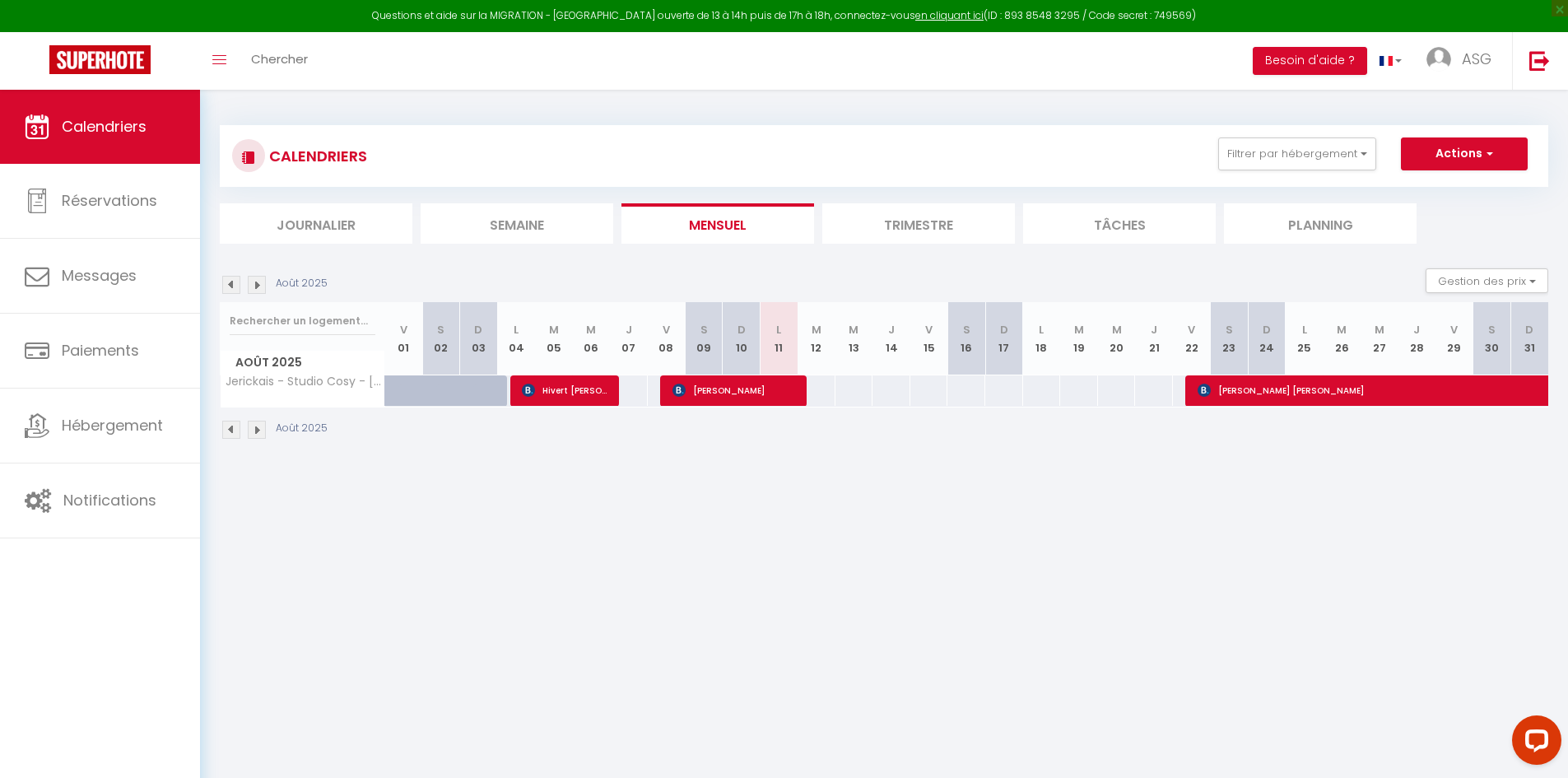
select select
click at [751, 392] on span "[PERSON_NAME]" at bounding box center [735, 389] width 126 height 31
select select "OK"
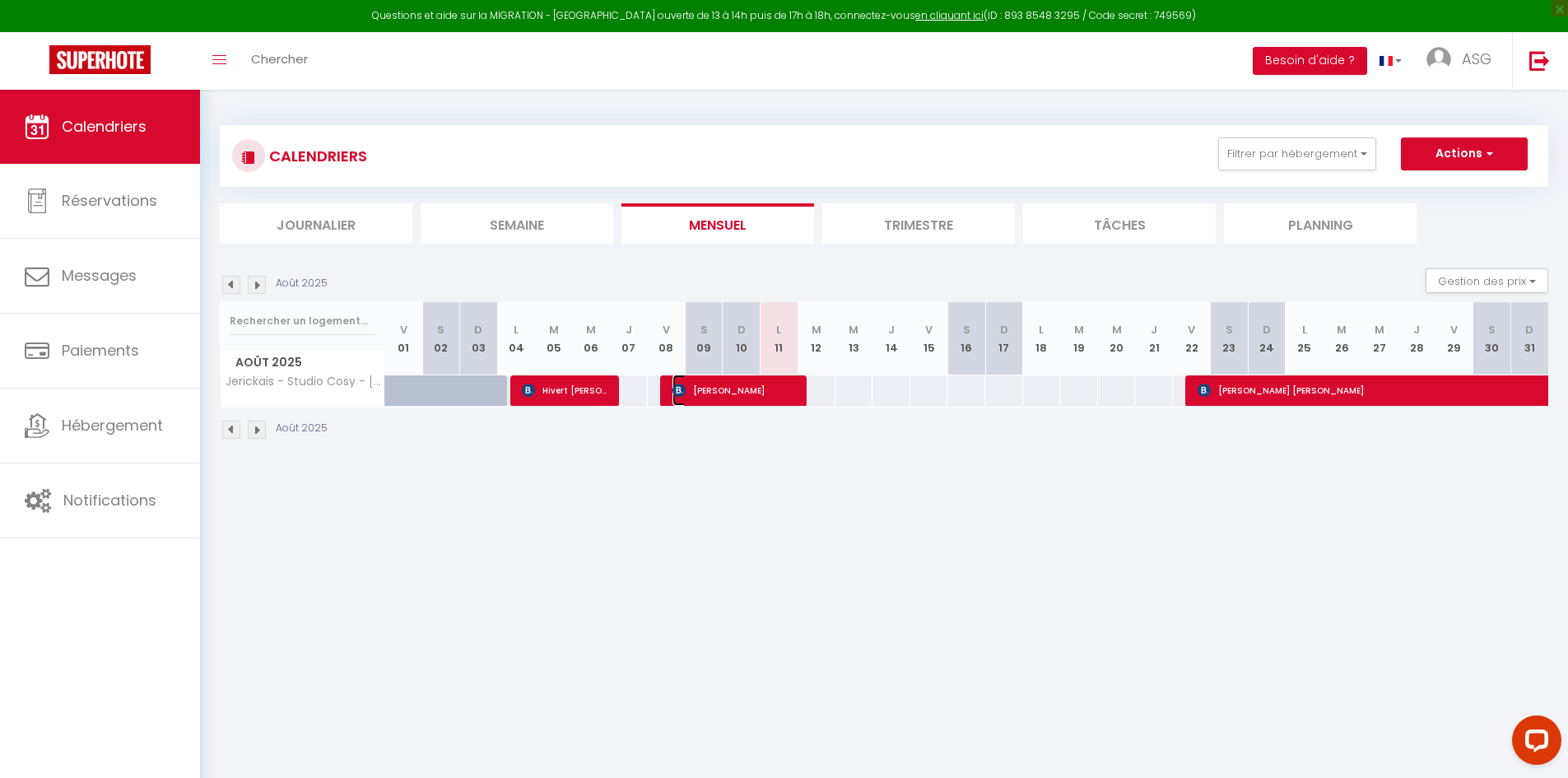
select select "0"
select select "1"
select select
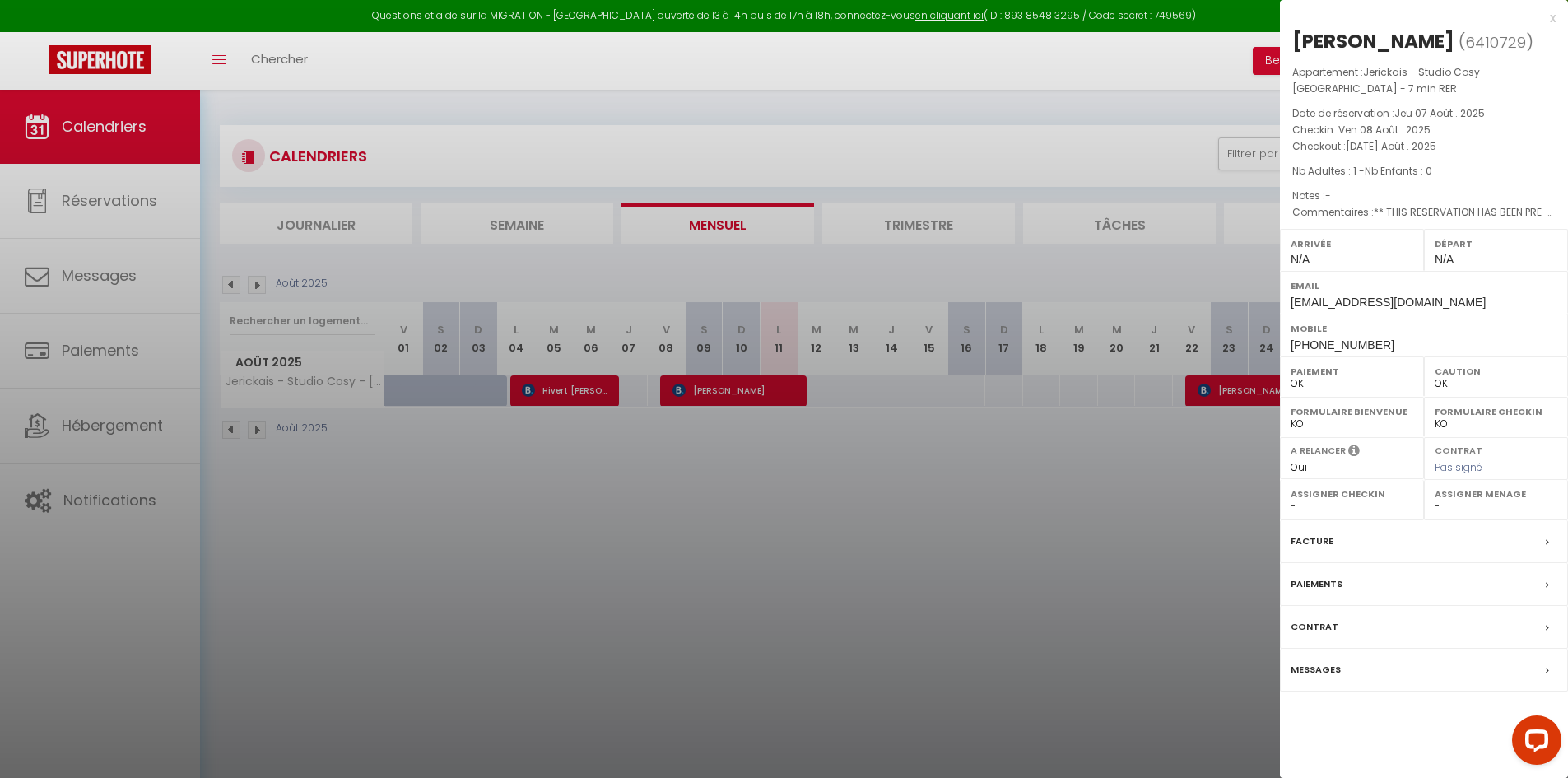
click at [840, 452] on div at bounding box center [784, 389] width 1568 height 778
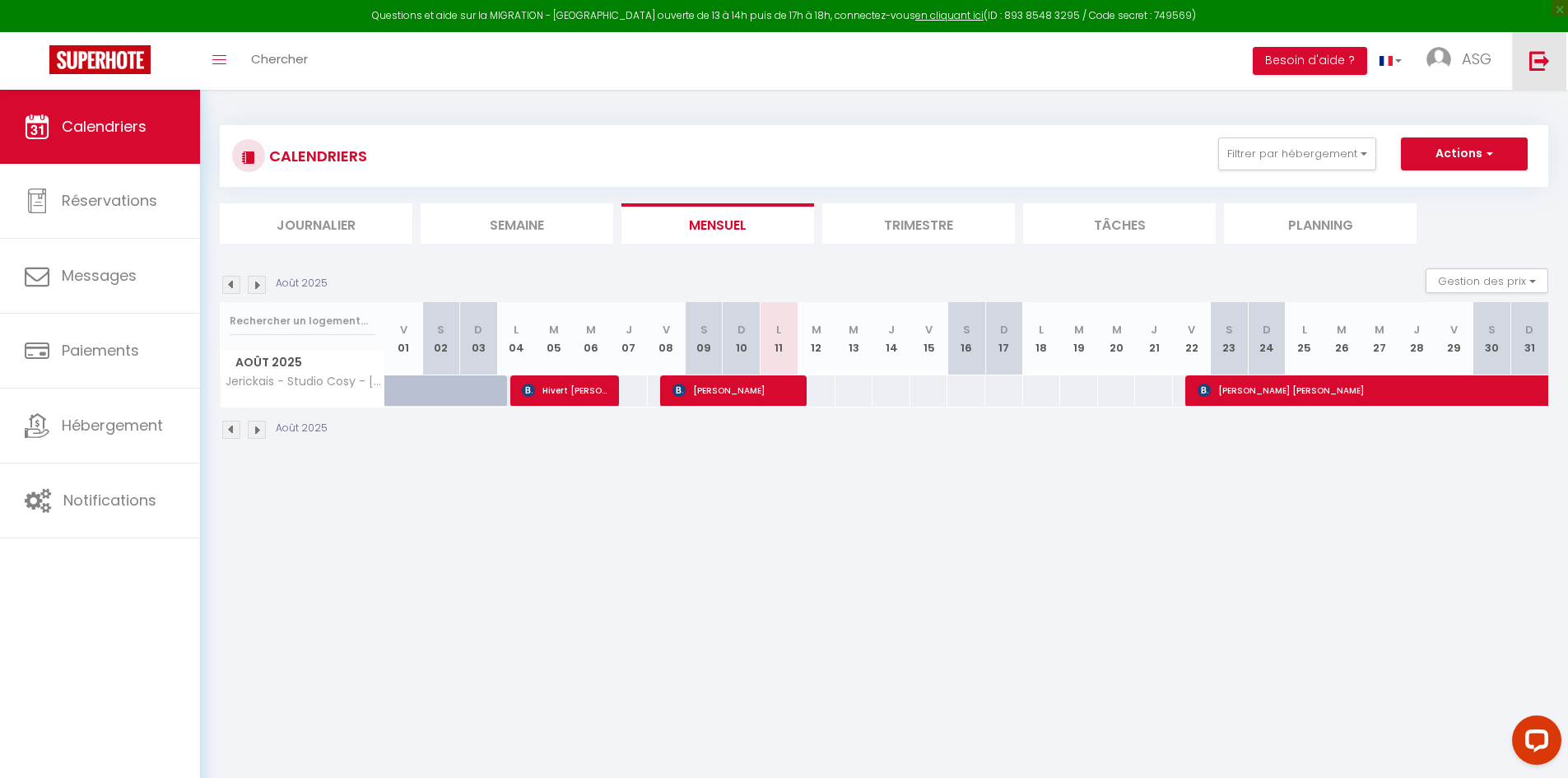
click at [1554, 55] on link at bounding box center [1540, 60] width 55 height 58
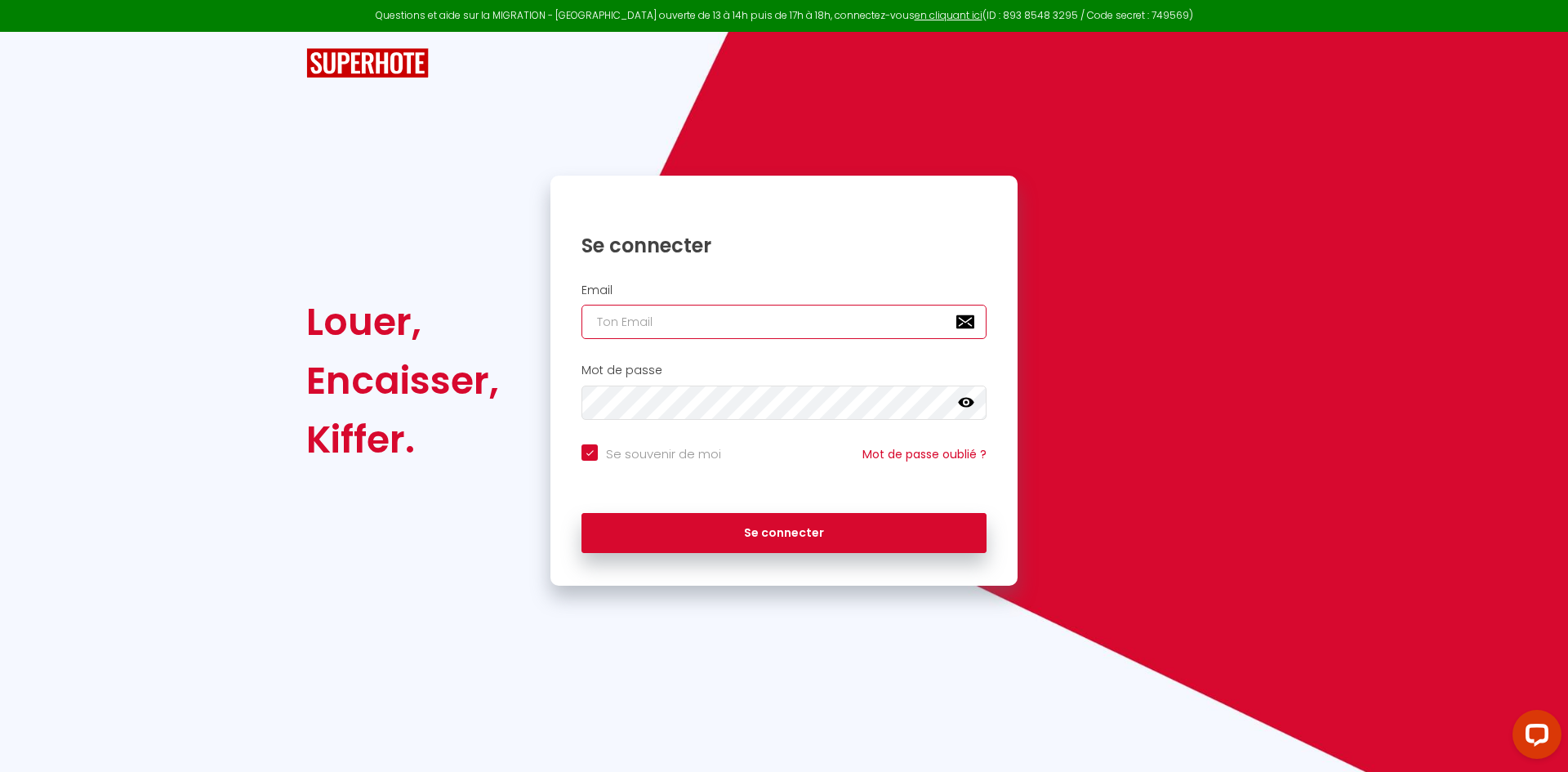
type input "[EMAIL_ADDRESS][DOMAIN_NAME]"
checkbox input "true"
click at [810, 323] on input "[EMAIL_ADDRESS][DOMAIN_NAME]" at bounding box center [784, 322] width 405 height 35
type input "[EMAIL_ADDRESS][DOMAIN_NAME]"
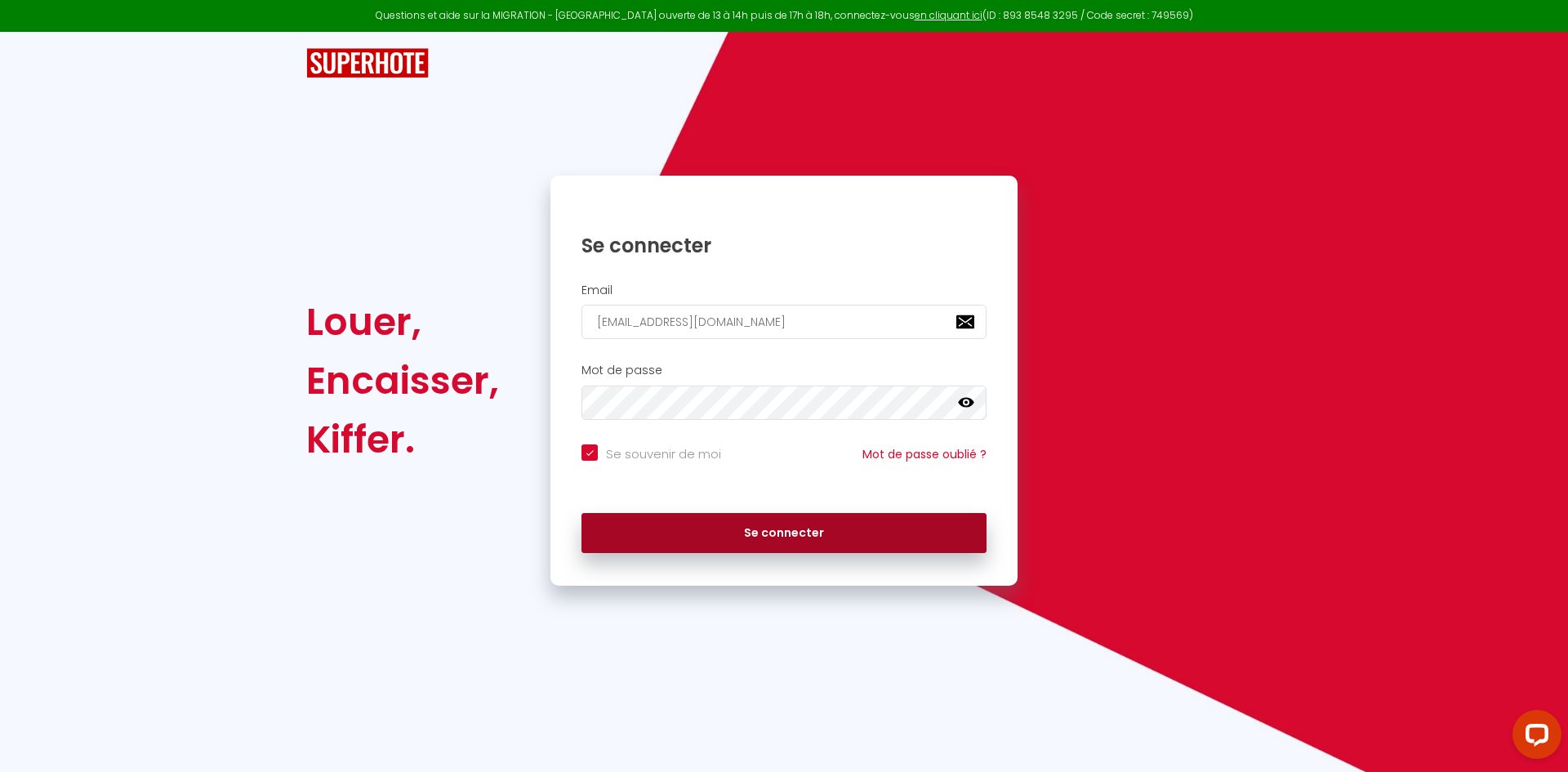
click at [793, 537] on button "Se connecter" at bounding box center [784, 533] width 405 height 41
checkbox input "true"
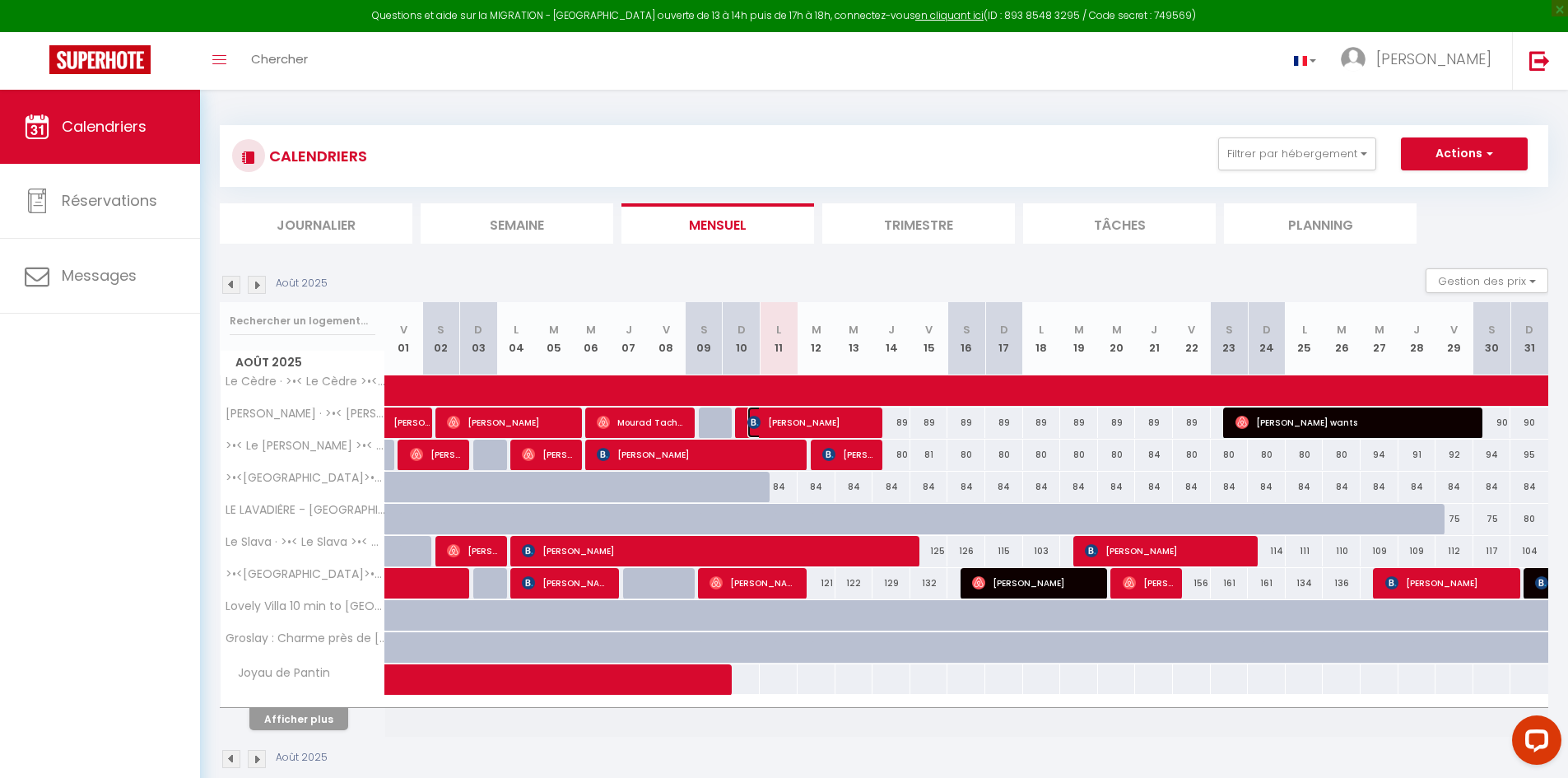
click at [770, 421] on span "[PERSON_NAME]" at bounding box center [811, 422] width 126 height 31
select select "OK"
select select "1"
select select "0"
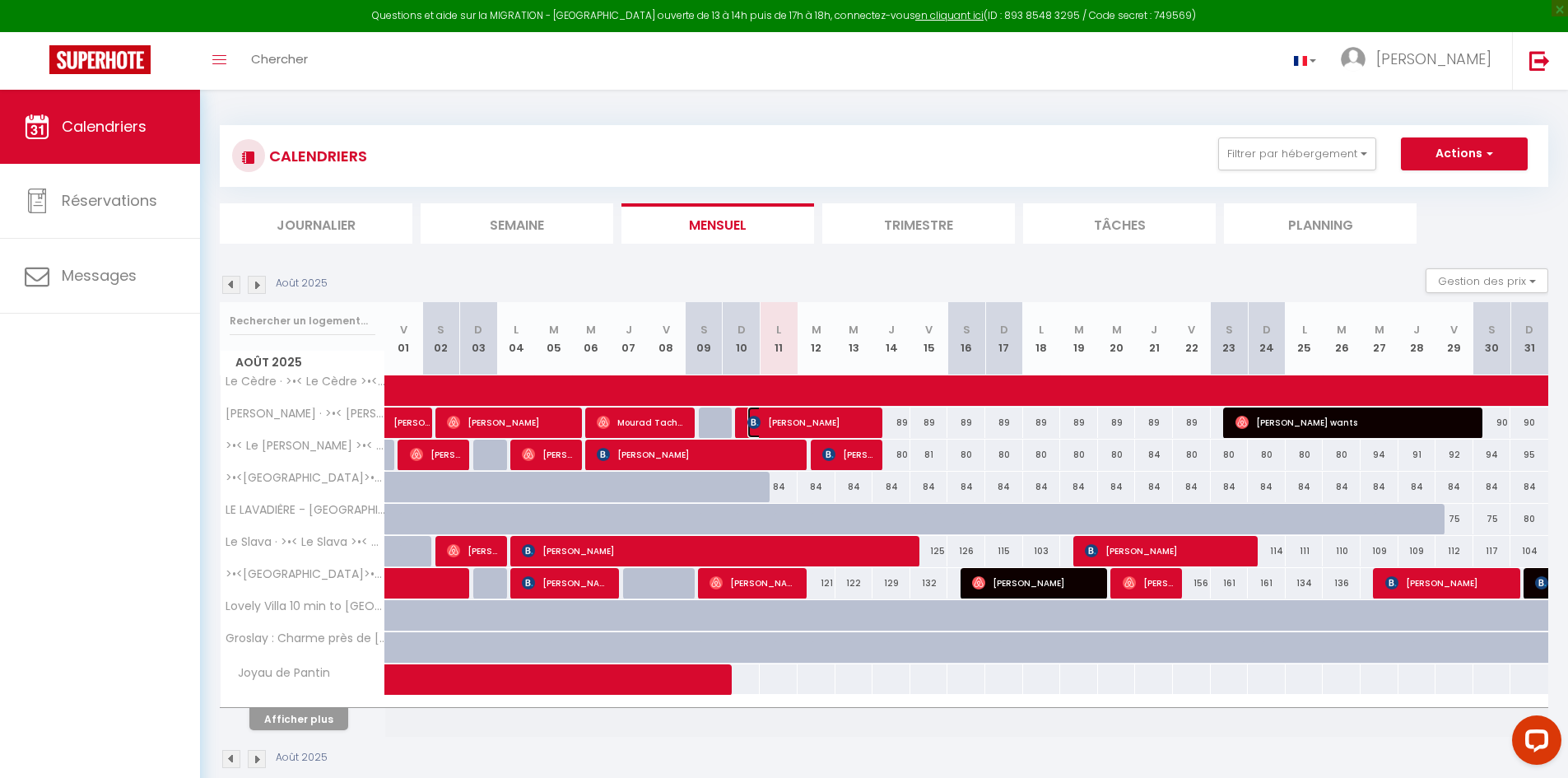
select select "1"
select select
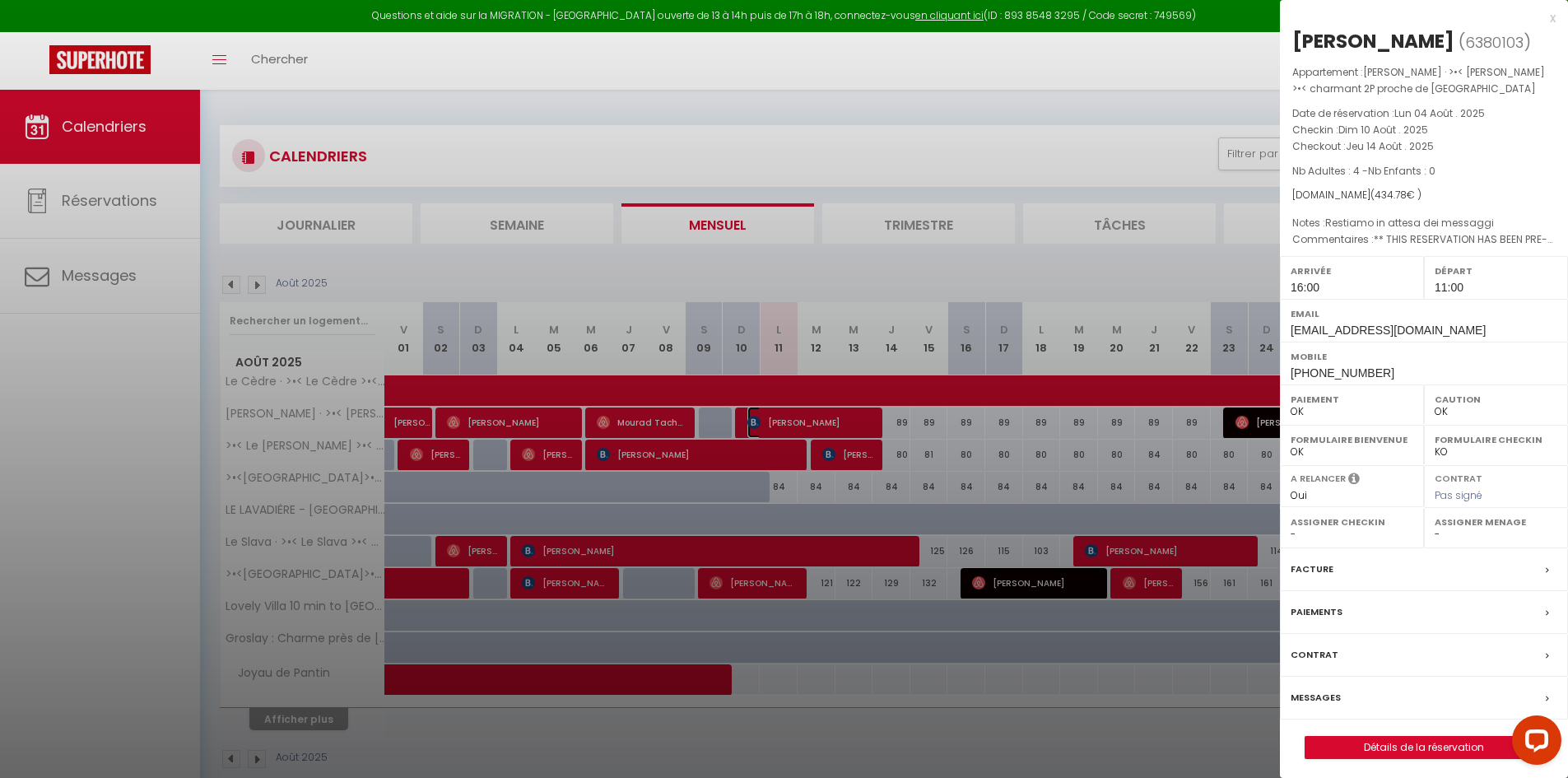
select select "45363"
click at [1149, 256] on div at bounding box center [784, 389] width 1568 height 778
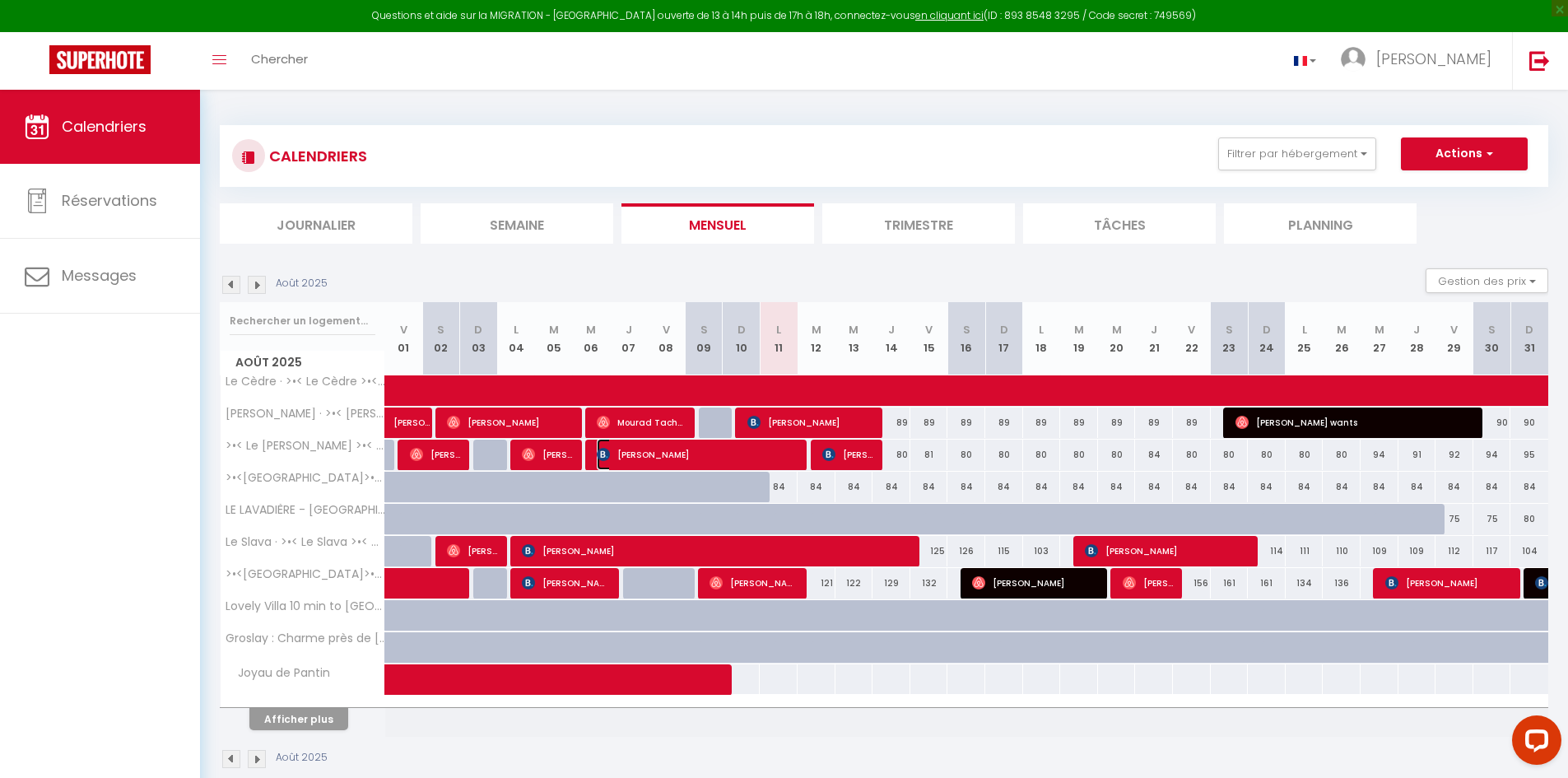
click at [644, 455] on span "[PERSON_NAME]" at bounding box center [698, 454] width 202 height 31
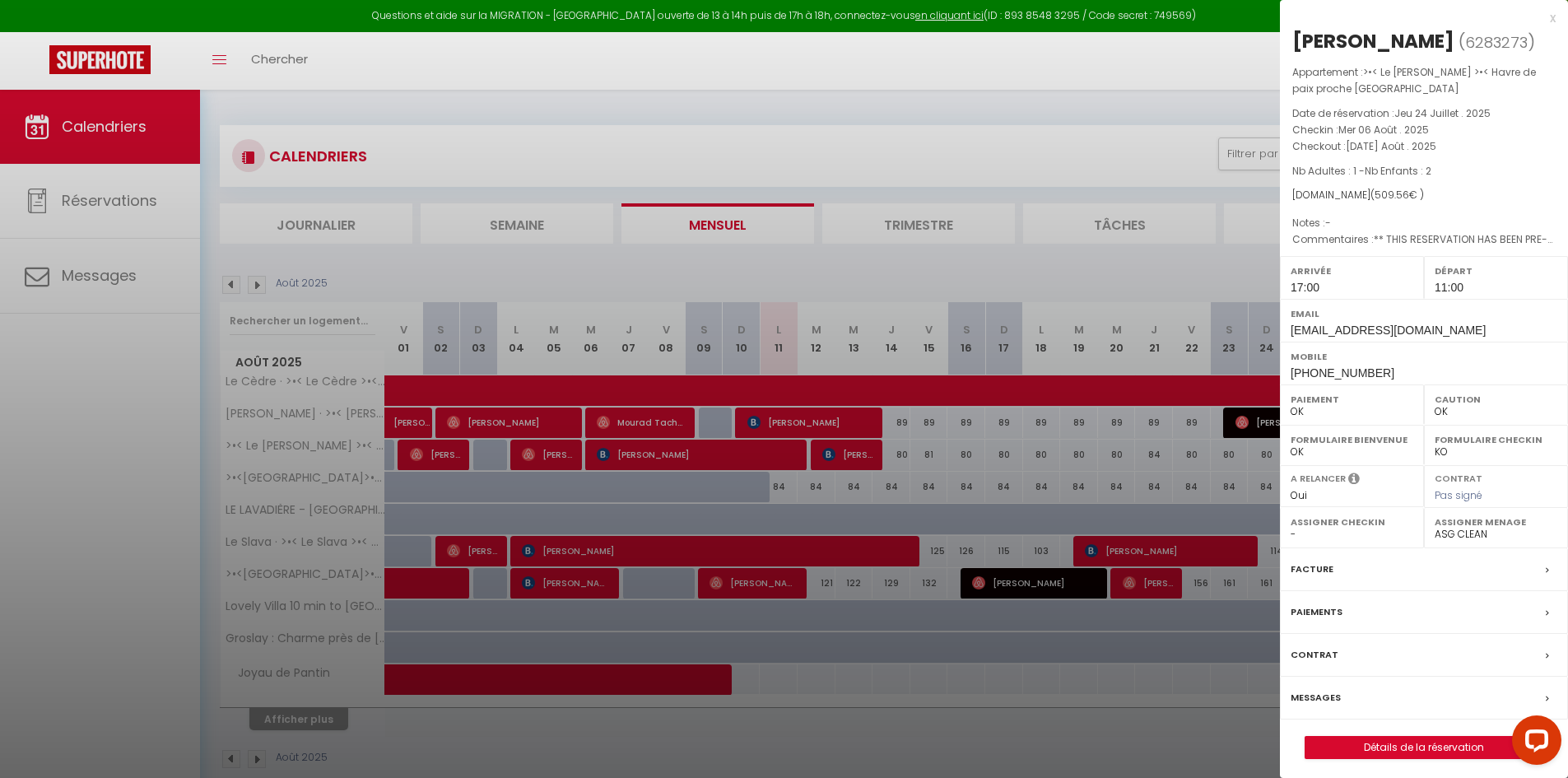
click at [923, 435] on div at bounding box center [784, 389] width 1568 height 778
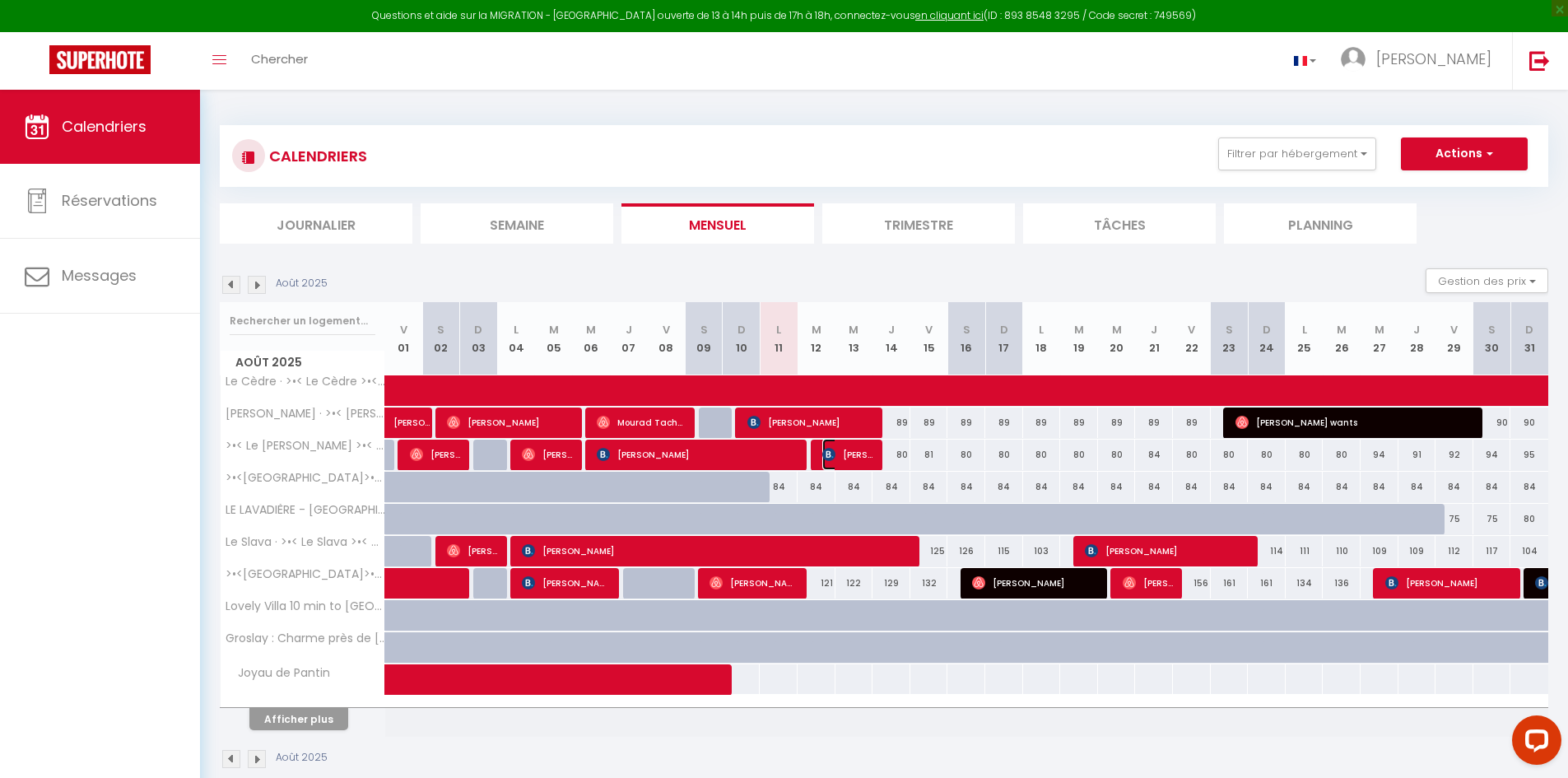
click at [860, 446] on span "[PERSON_NAME]" at bounding box center [847, 454] width 50 height 31
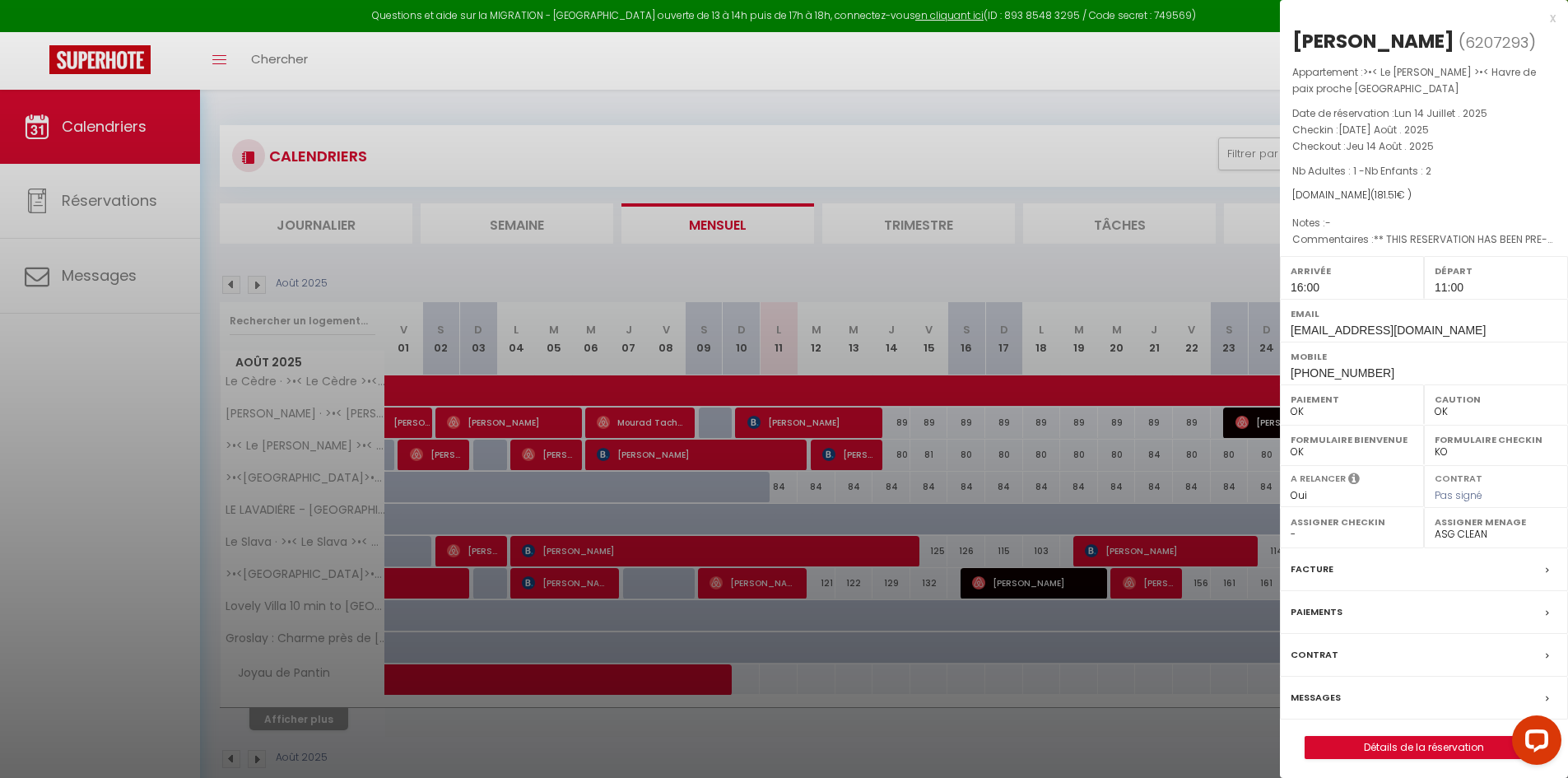
click at [872, 704] on div at bounding box center [784, 389] width 1568 height 778
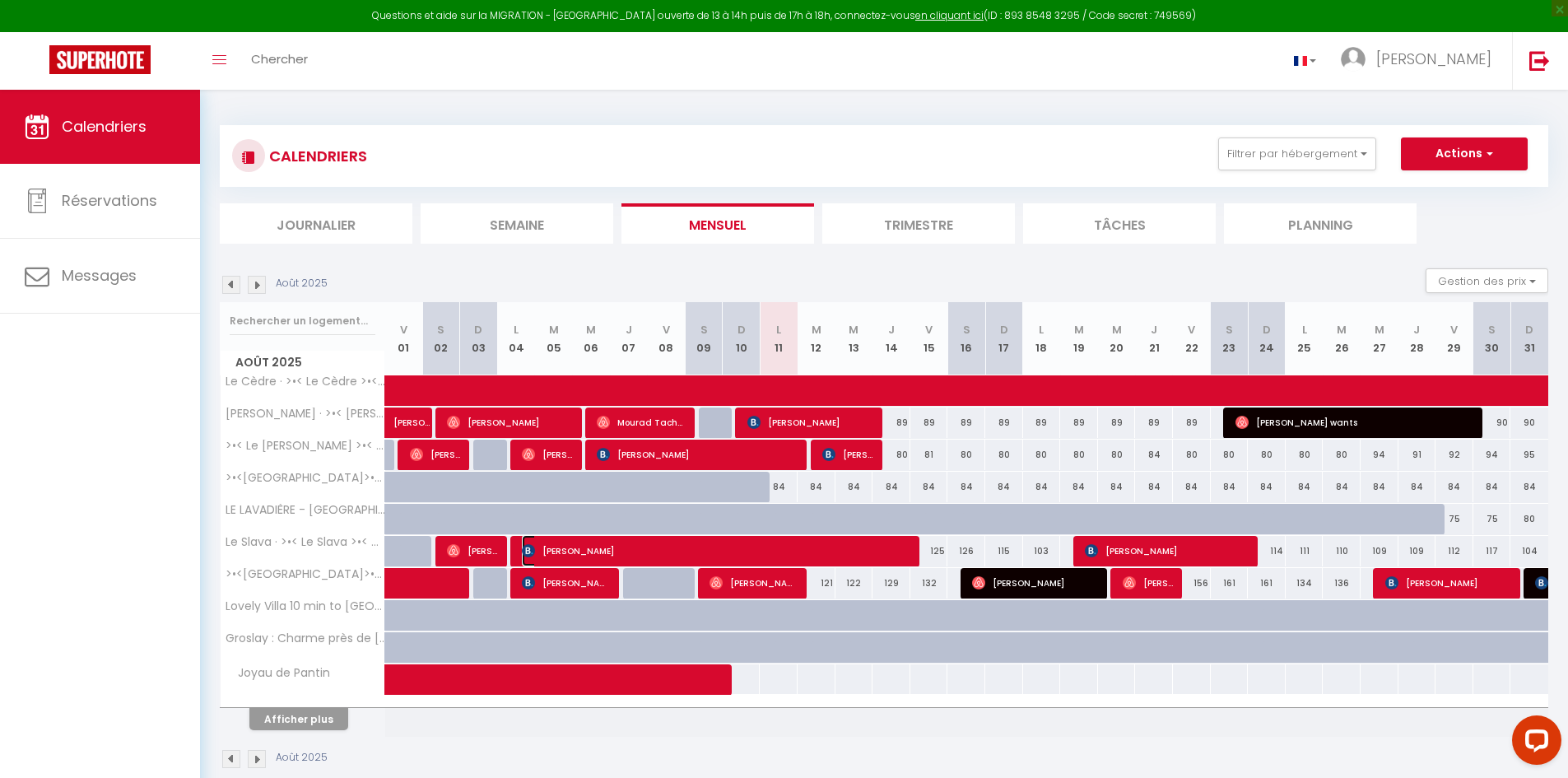
click at [850, 555] on span "[PERSON_NAME]" at bounding box center [718, 551] width 391 height 31
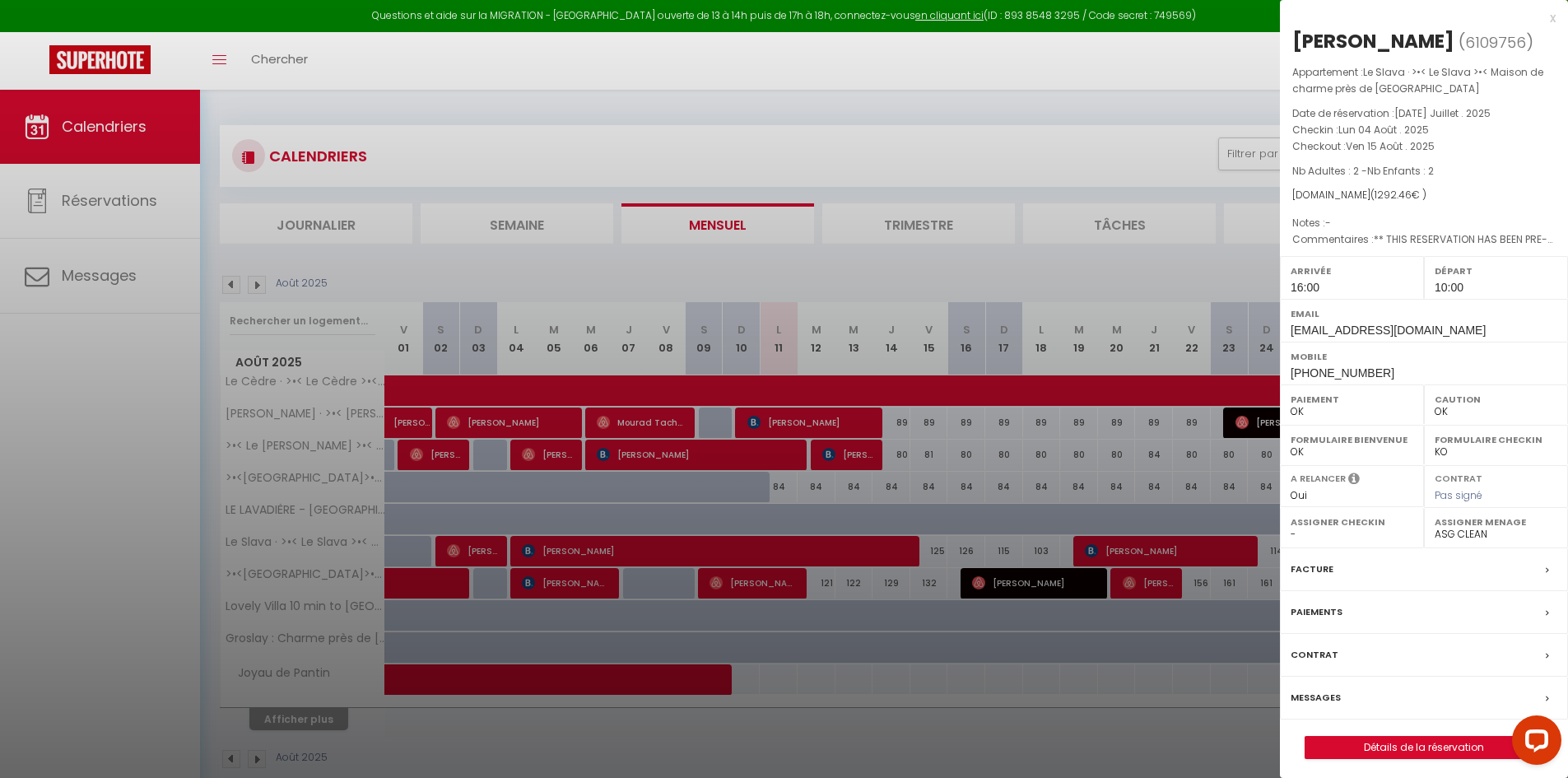
click at [768, 573] on div at bounding box center [784, 389] width 1568 height 778
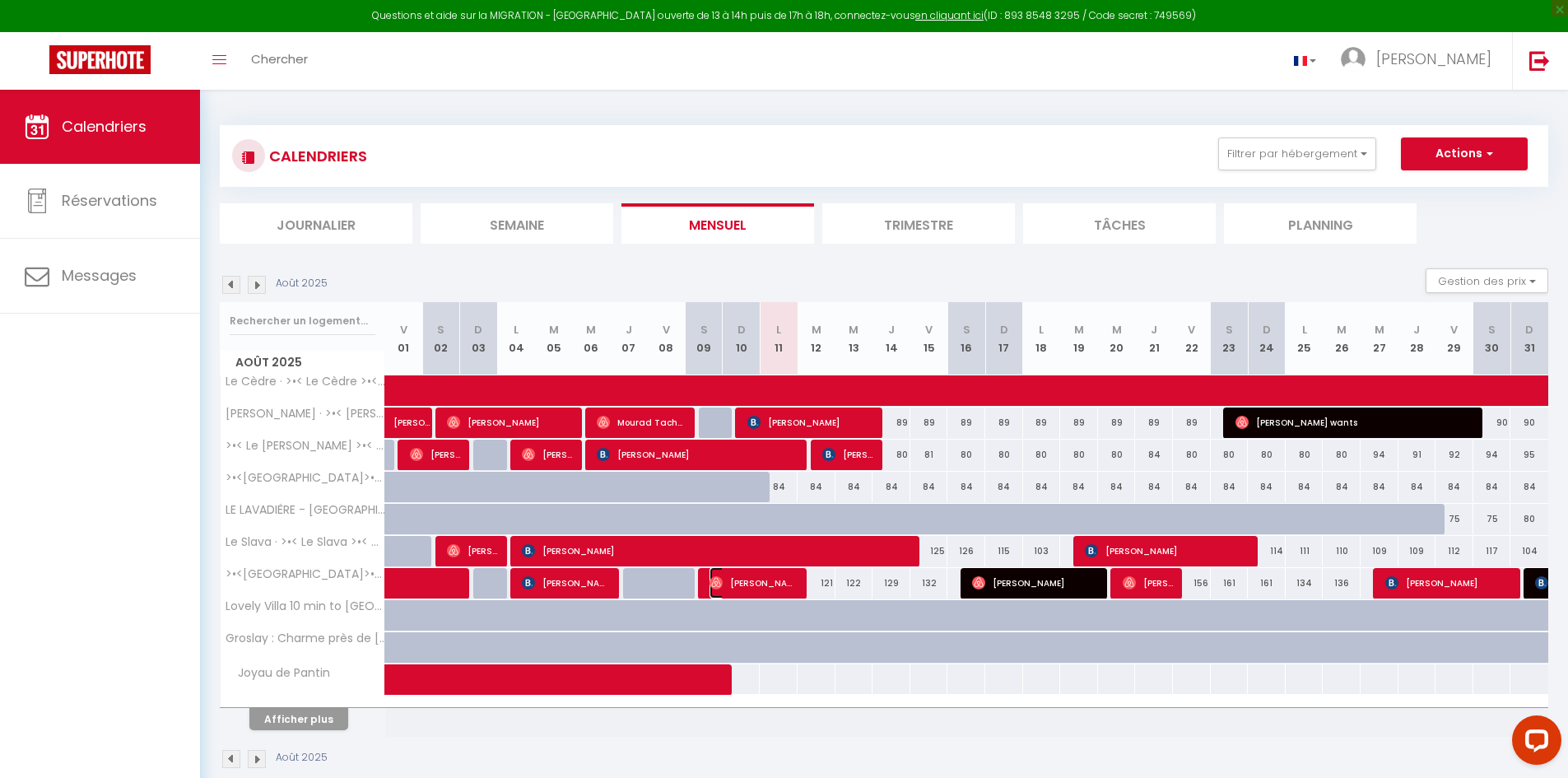
click at [768, 573] on span "[PERSON_NAME]" at bounding box center [753, 583] width 88 height 31
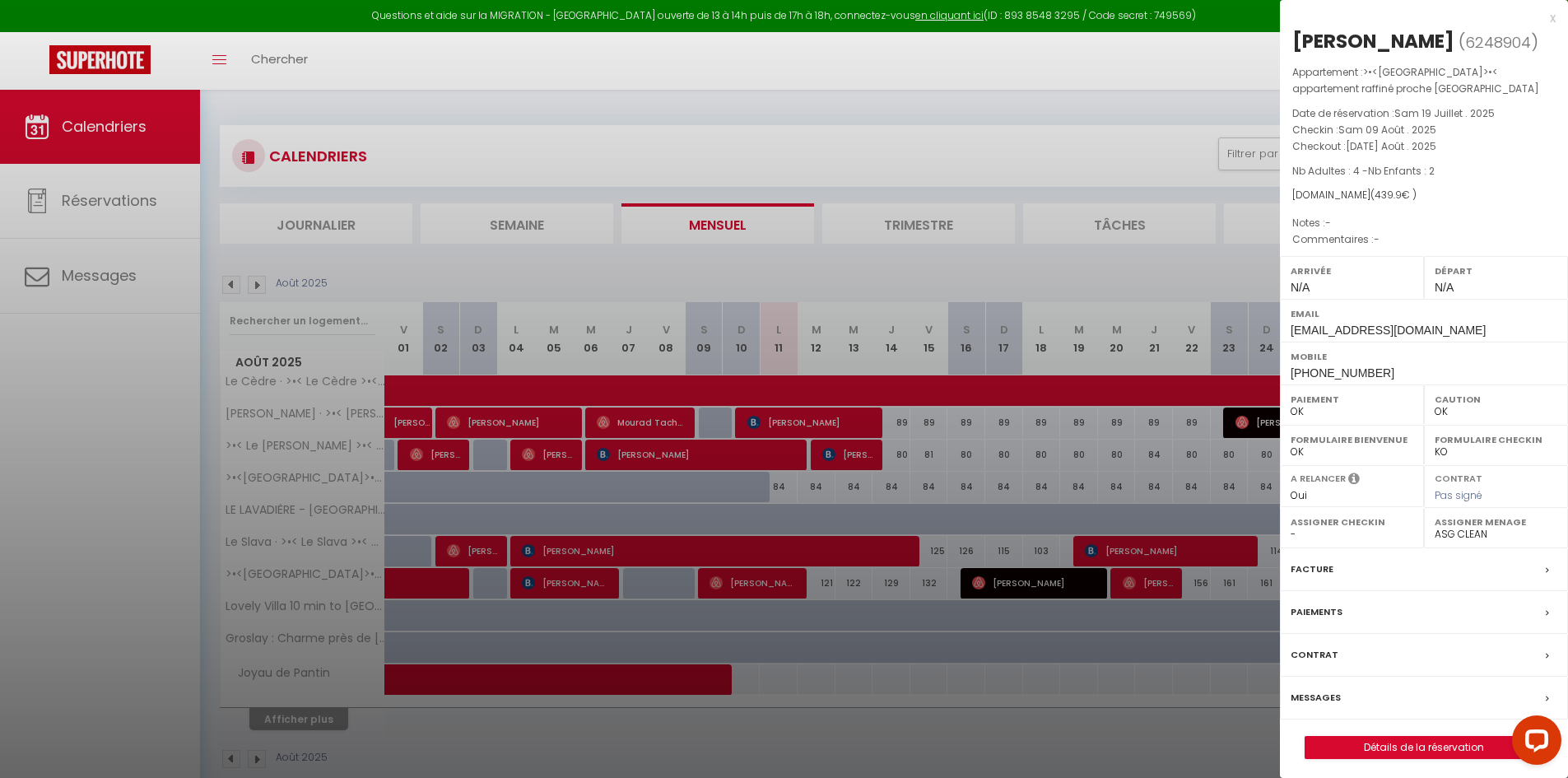
click at [913, 726] on div at bounding box center [784, 389] width 1568 height 778
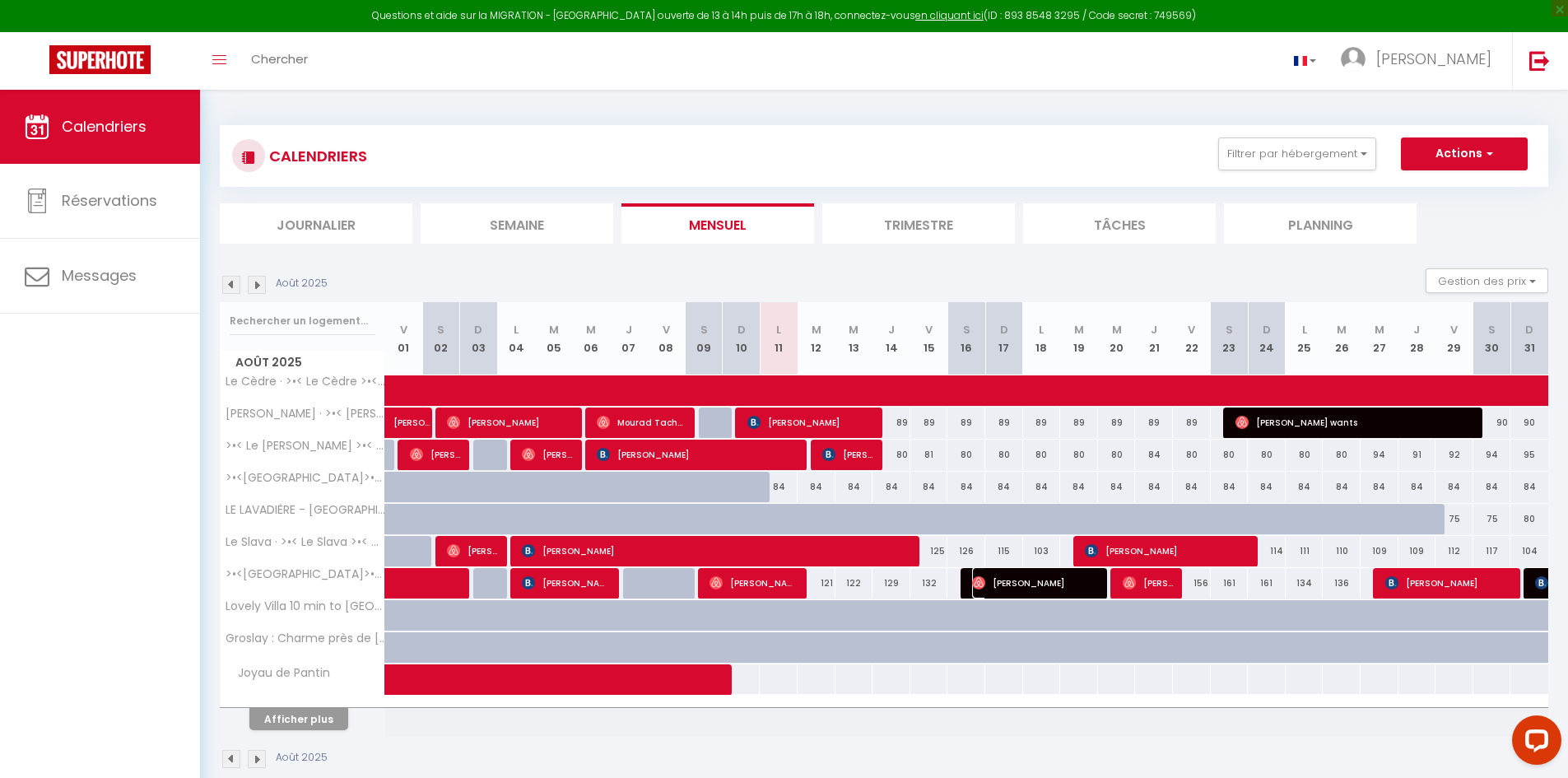
click at [1042, 579] on span "[PERSON_NAME]" at bounding box center [1035, 583] width 126 height 31
select select "1"
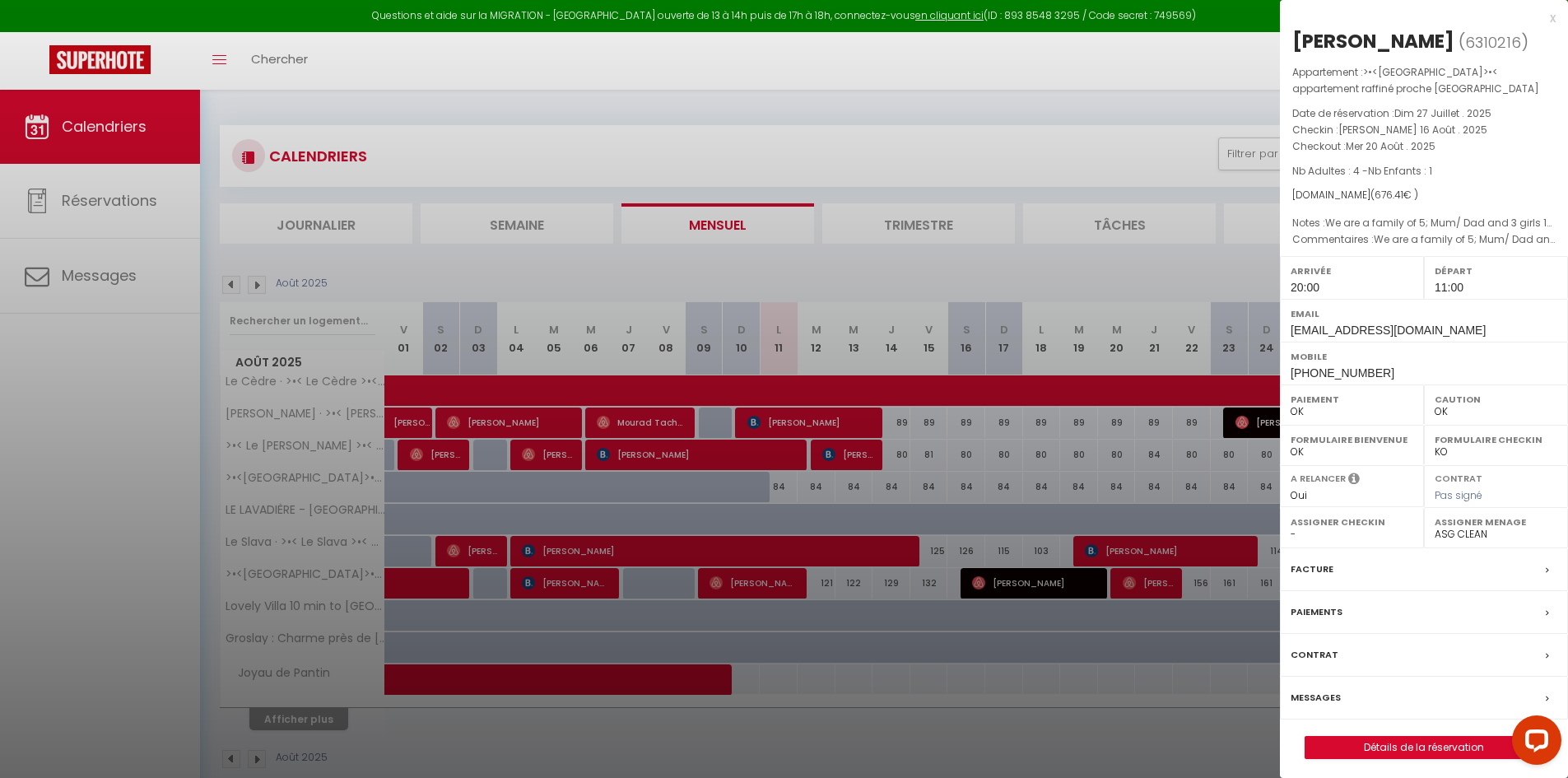
click at [1135, 574] on div at bounding box center [784, 389] width 1568 height 778
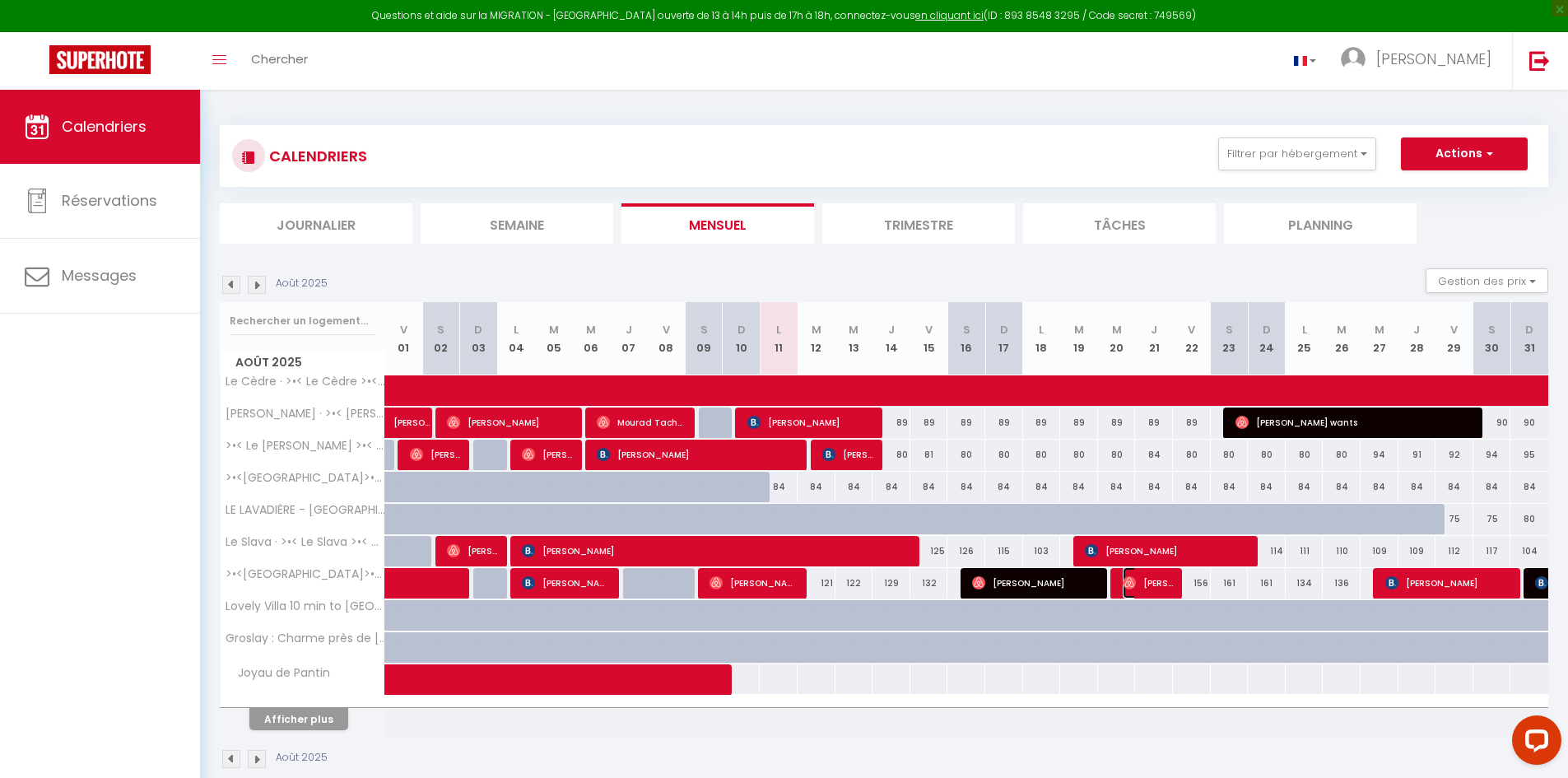
click at [1135, 574] on span "[PERSON_NAME]" at bounding box center [1147, 583] width 50 height 31
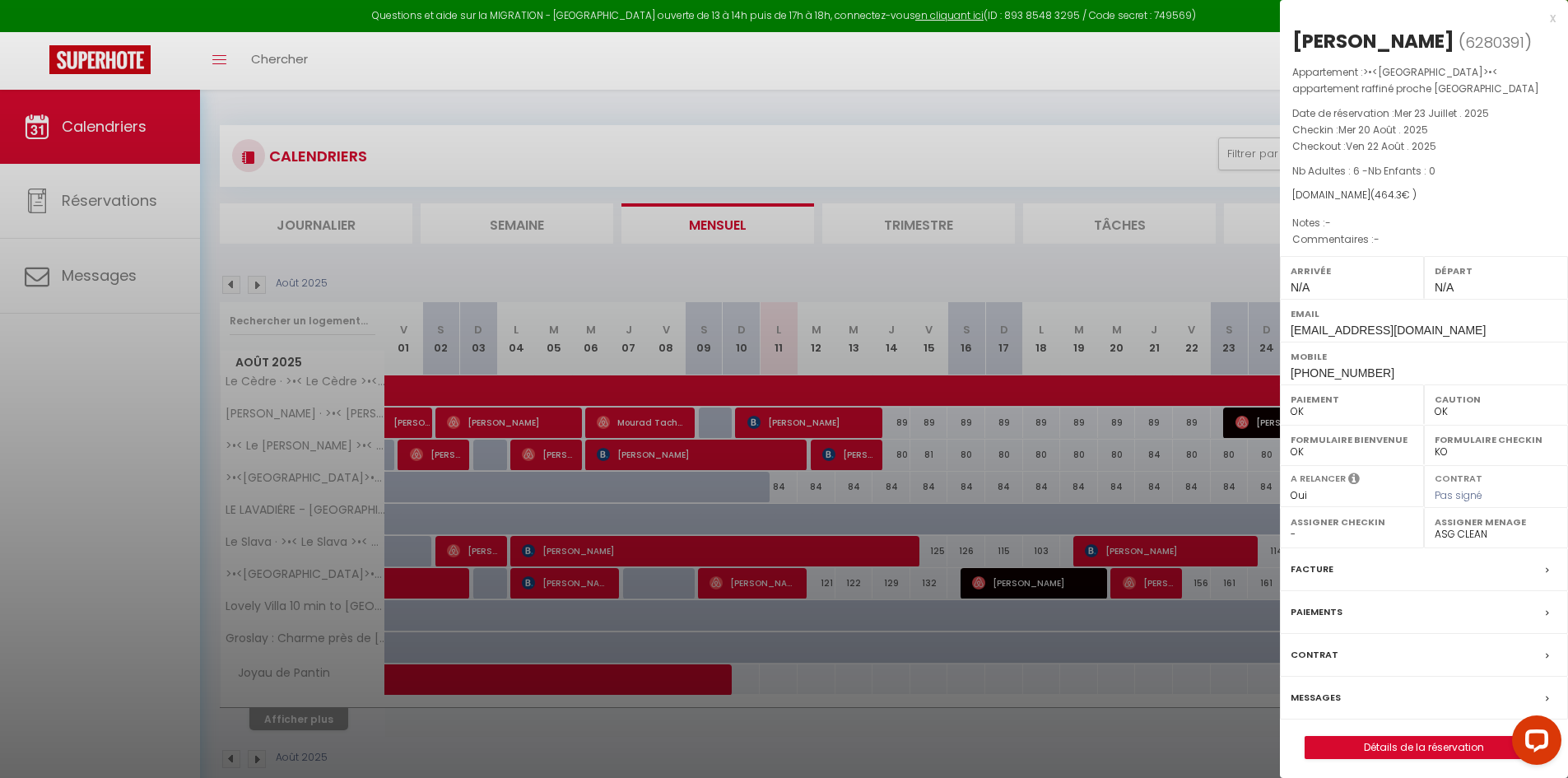
click at [1172, 770] on div at bounding box center [784, 389] width 1568 height 778
